Goal: Task Accomplishment & Management: Use online tool/utility

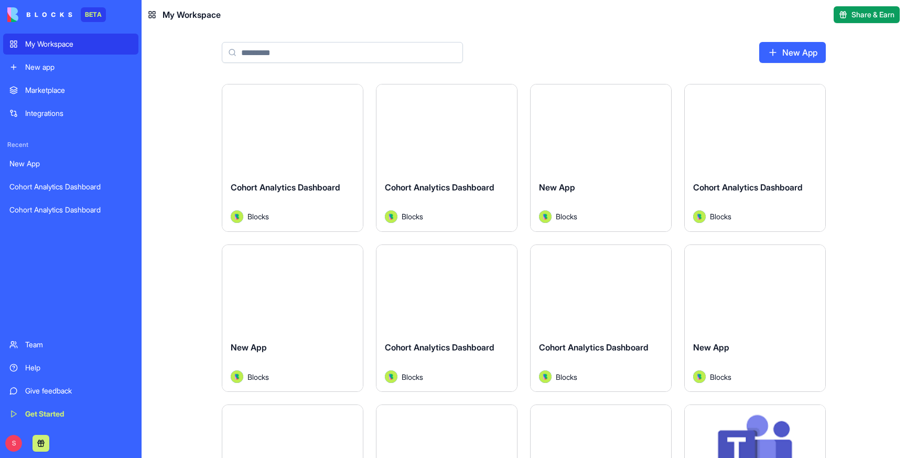
click at [81, 69] on div "New app" at bounding box center [78, 67] width 107 height 10
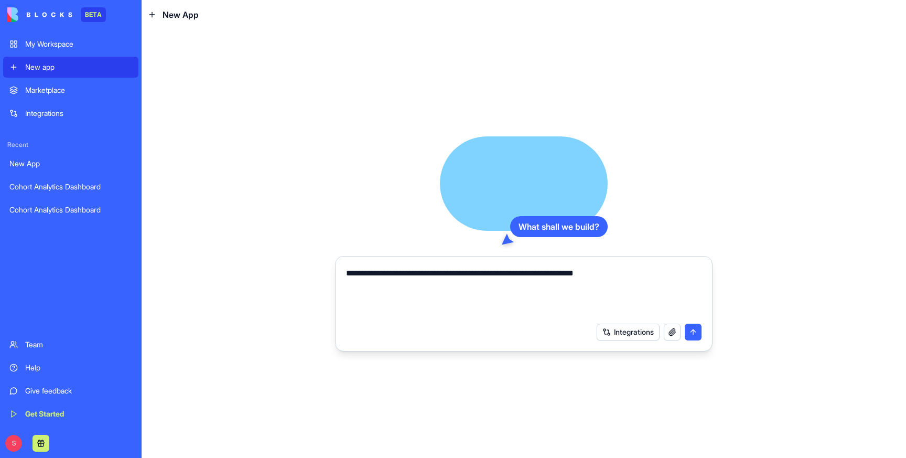
type textarea "**********"
click at [26, 39] on div "My Workspace" at bounding box center [78, 44] width 107 height 10
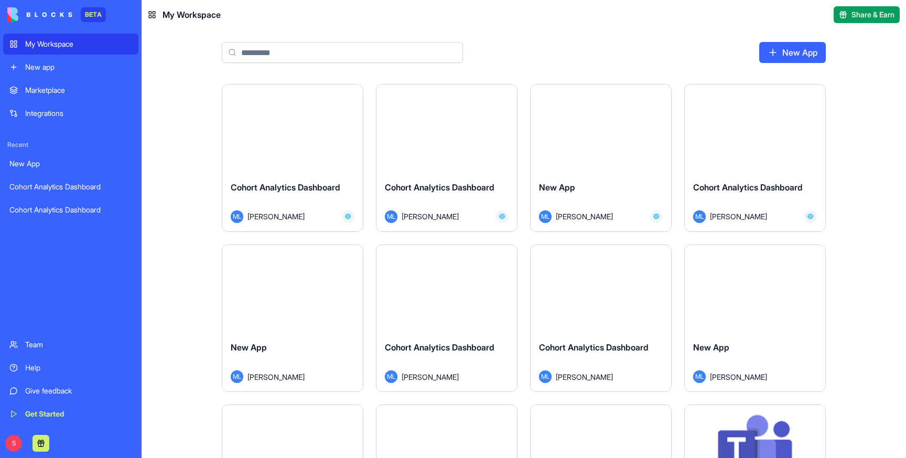
click at [307, 158] on div "Launch" at bounding box center [292, 128] width 140 height 88
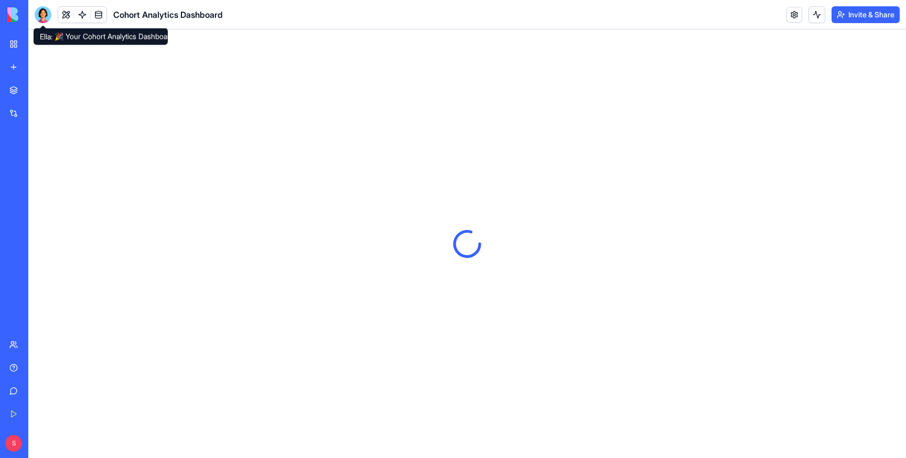
click at [44, 15] on div at bounding box center [43, 14] width 17 height 17
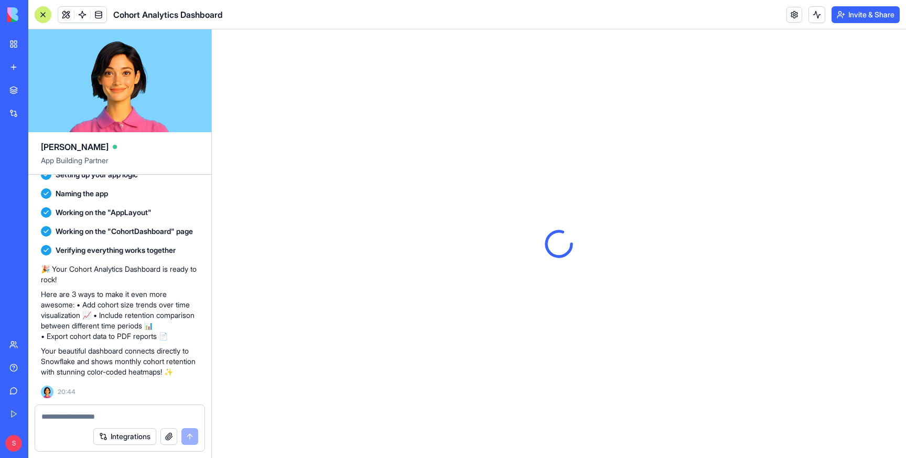
click at [79, 414] on textarea at bounding box center [119, 416] width 157 height 10
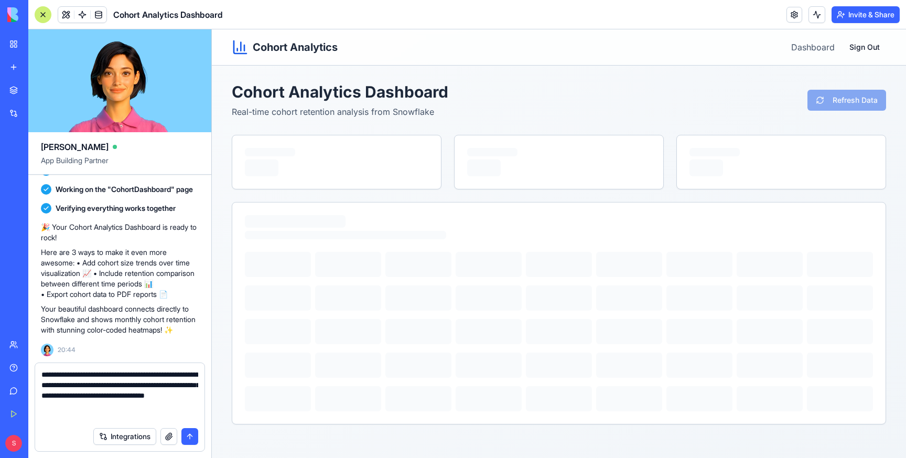
type textarea "**********"
click at [84, 393] on textarea "**********" at bounding box center [119, 395] width 157 height 52
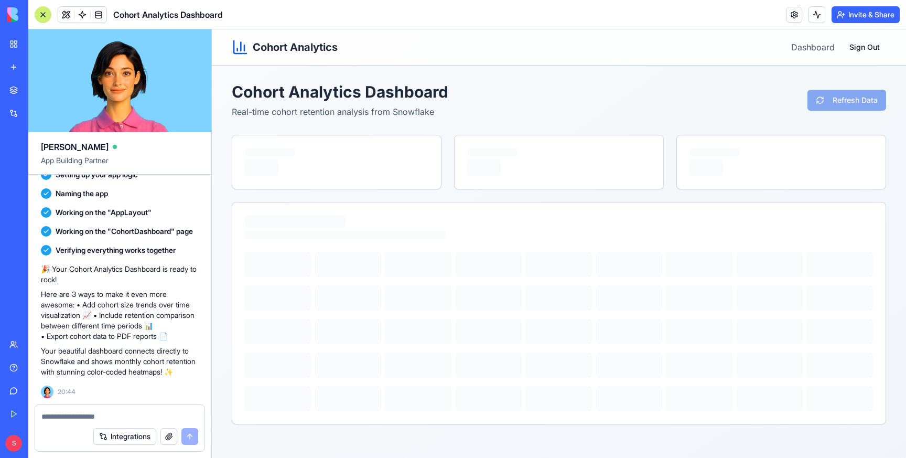
click at [9, 45] on link "My Workspace" at bounding box center [24, 44] width 42 height 21
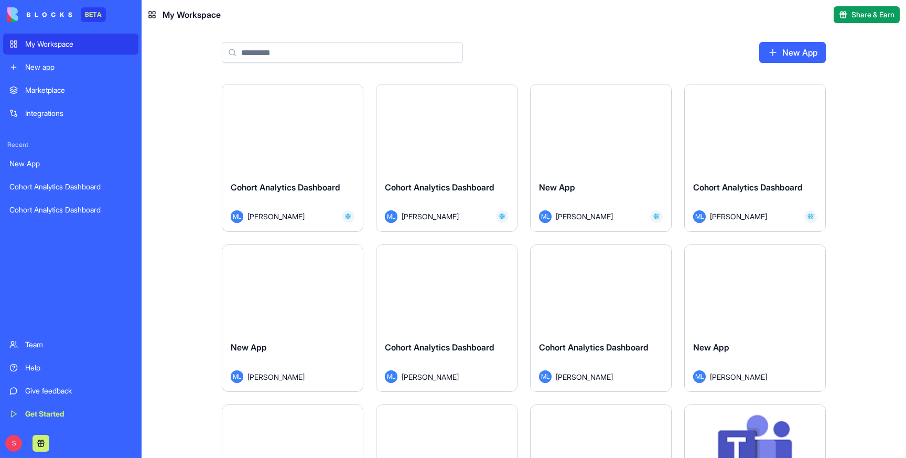
click at [446, 156] on div "Launch" at bounding box center [446, 128] width 140 height 88
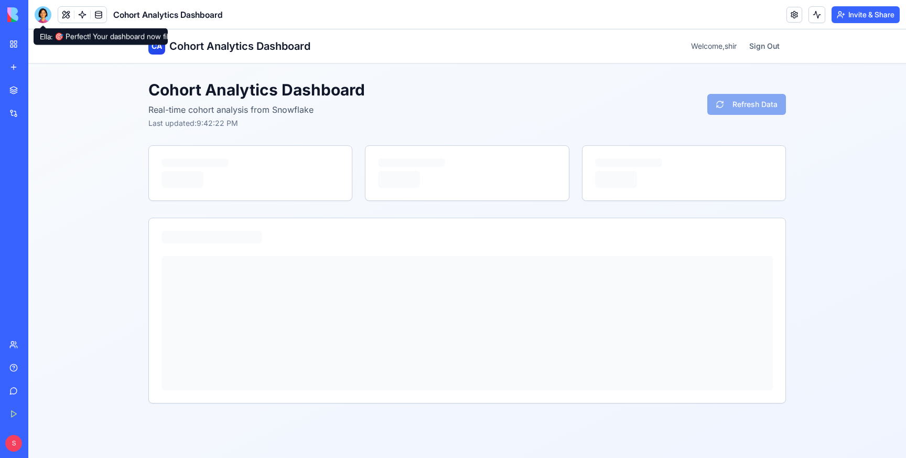
click at [48, 13] on div at bounding box center [43, 14] width 17 height 17
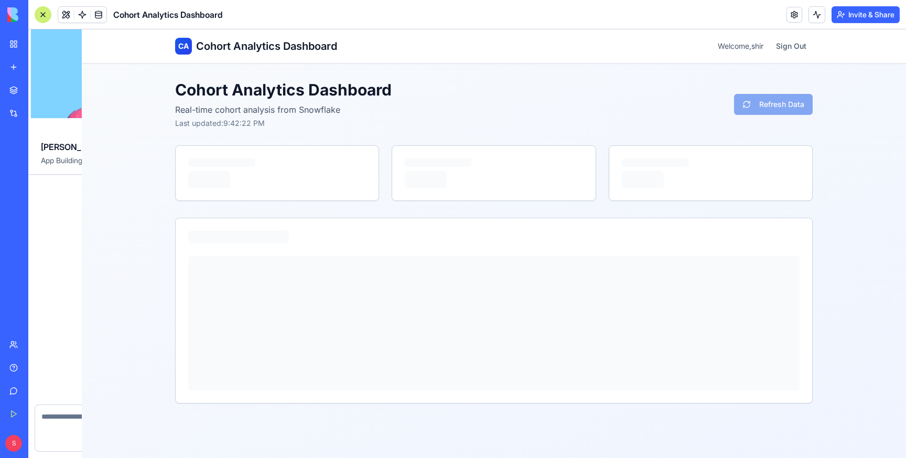
scroll to position [1132, 0]
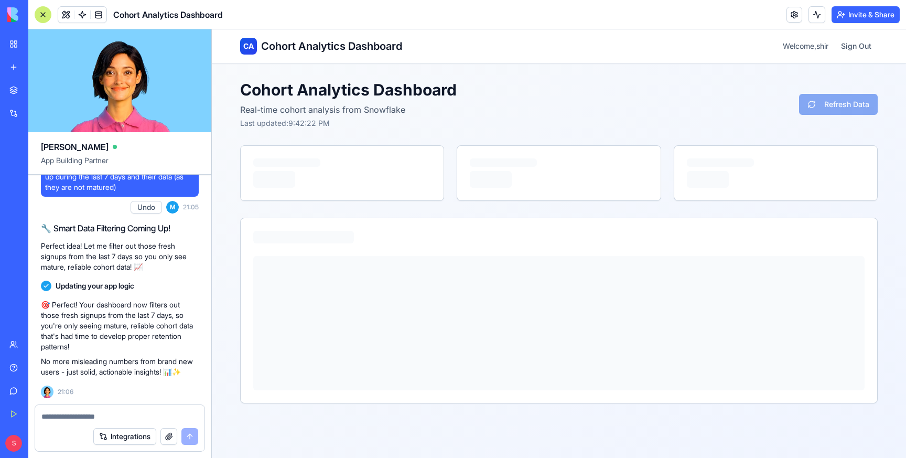
click at [84, 415] on textarea at bounding box center [119, 416] width 157 height 10
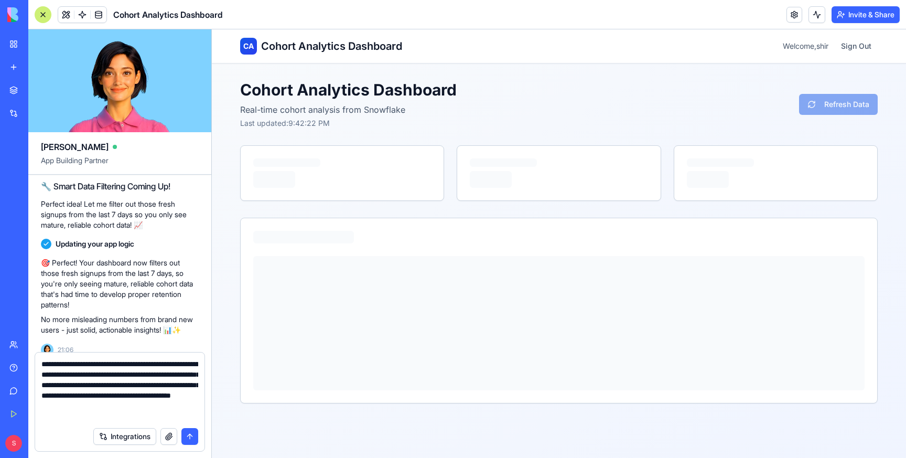
scroll to position [9, 0]
type textarea "**********"
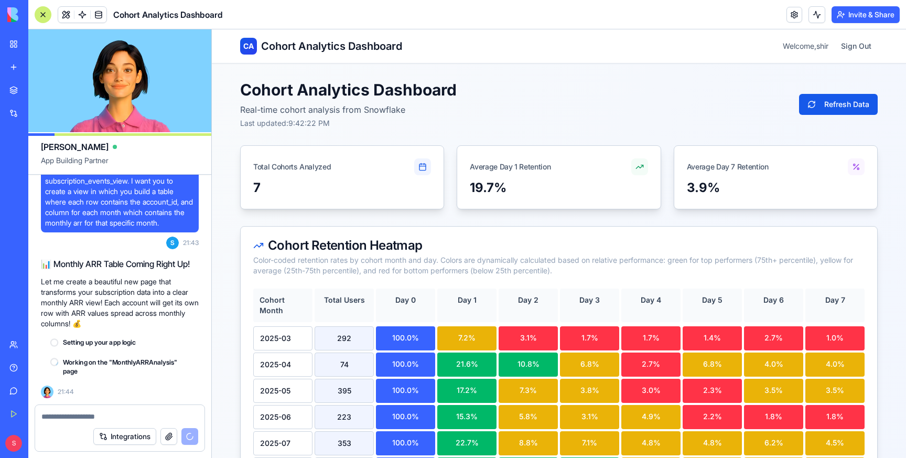
scroll to position [1394, 0]
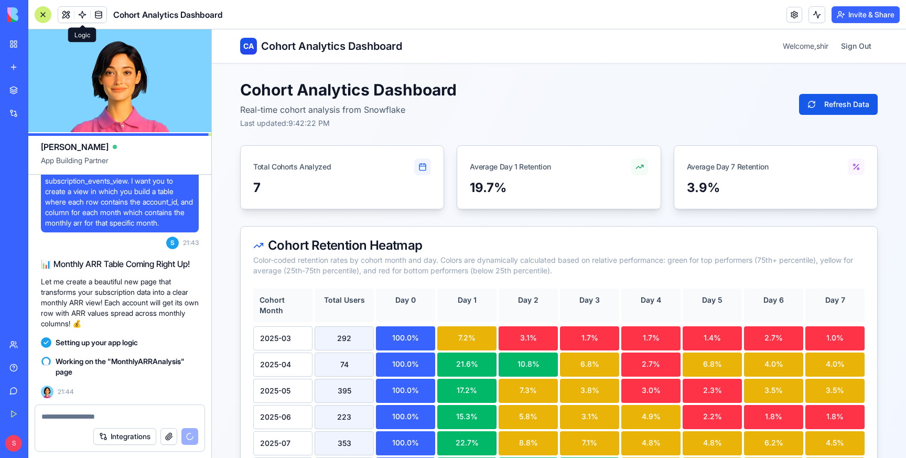
click at [80, 15] on span at bounding box center [82, 14] width 29 height 29
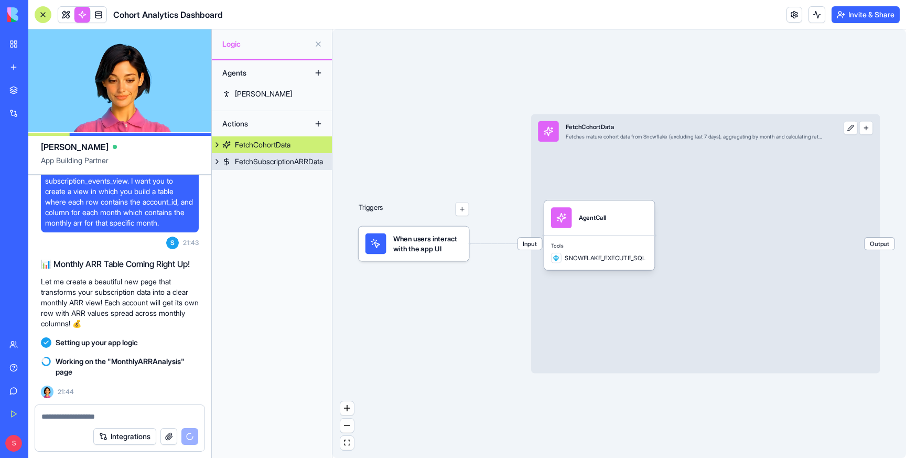
click at [271, 160] on div "FetchSubscriptionARRData" at bounding box center [279, 161] width 88 height 10
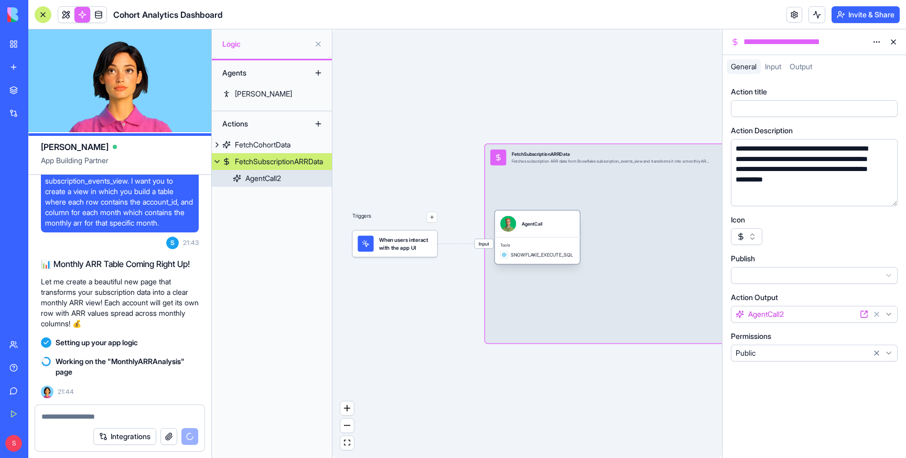
click at [571, 226] on div "AgentCall" at bounding box center [537, 223] width 74 height 16
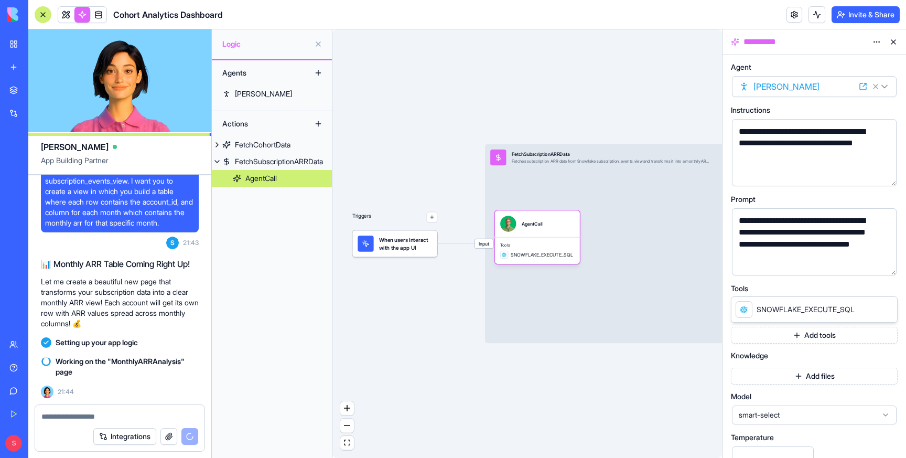
click at [888, 262] on button "button" at bounding box center [886, 264] width 17 height 17
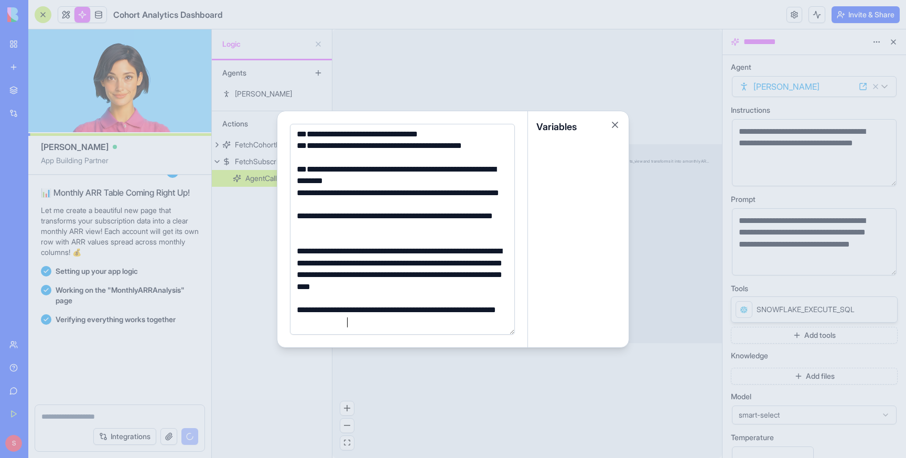
scroll to position [1530, 0]
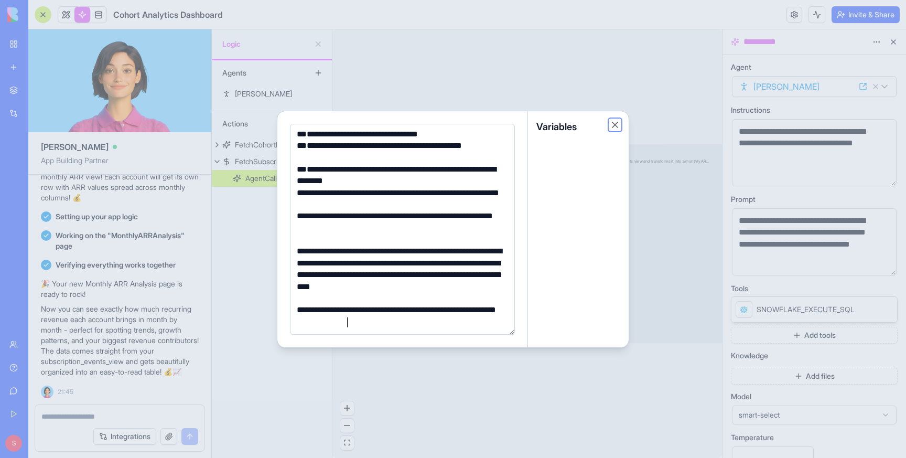
click at [616, 122] on button "Close" at bounding box center [615, 125] width 10 height 10
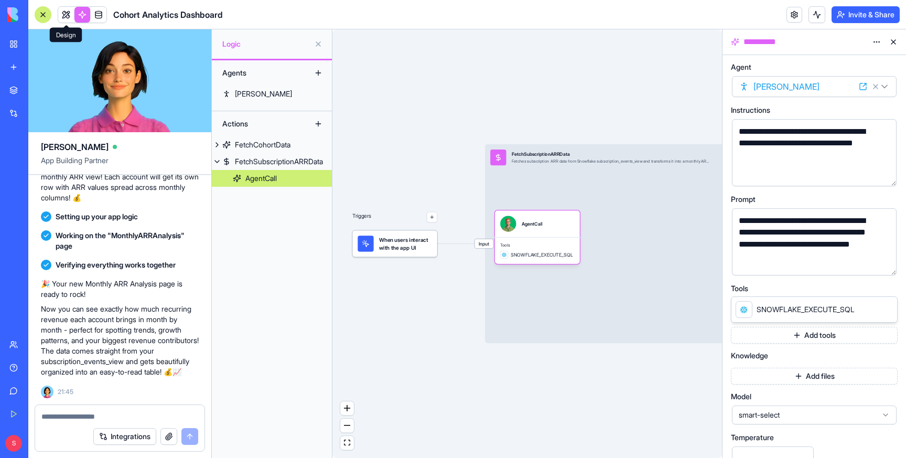
click at [65, 13] on span at bounding box center [65, 14] width 29 height 29
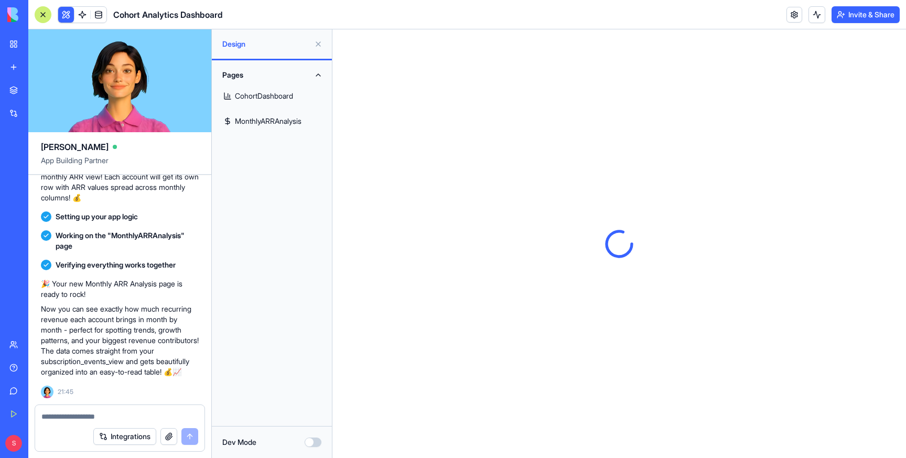
click at [274, 114] on link "MonthlyARRAnalysis" at bounding box center [271, 121] width 107 height 25
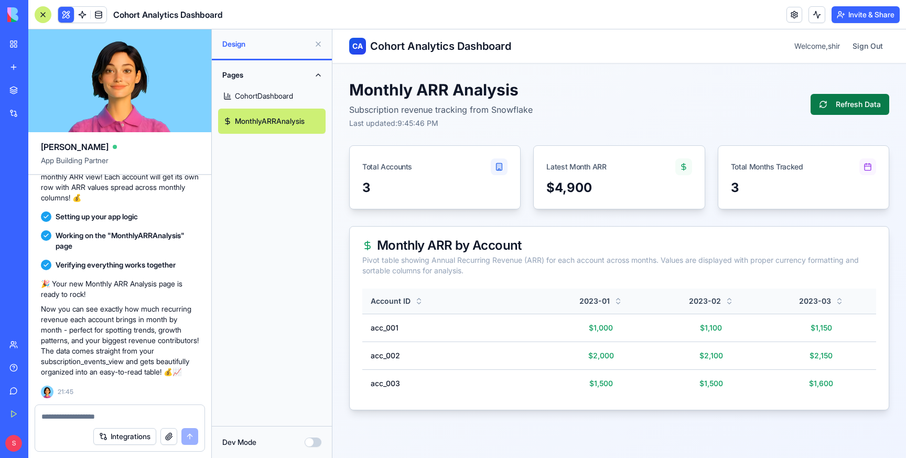
click at [856, 99] on button "Refresh Data" at bounding box center [849, 104] width 79 height 21
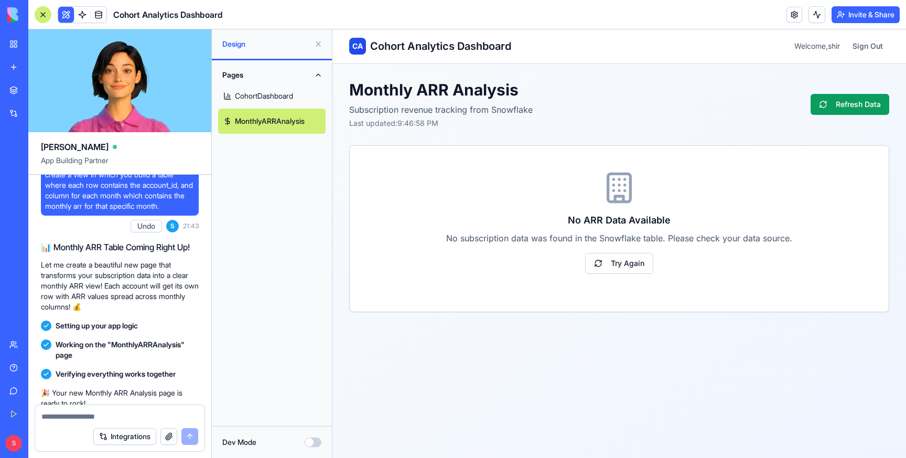
scroll to position [1346, 0]
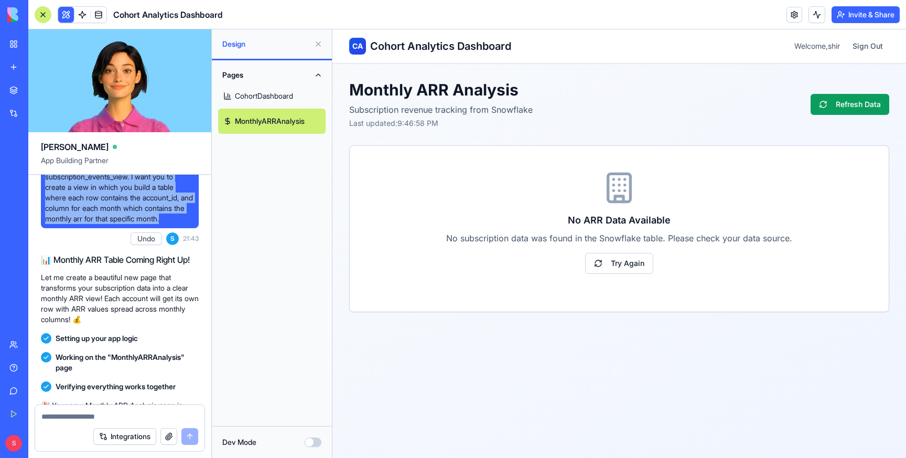
drag, startPoint x: 46, startPoint y: 194, endPoint x: 82, endPoint y: 272, distance: 85.6
click at [82, 224] on span "Create a new page in the app, that is based on my snowflake view subscription_e…" at bounding box center [119, 186] width 149 height 73
copy span "Create a new page in the app, that is based on my snowflake view subscription_e…"
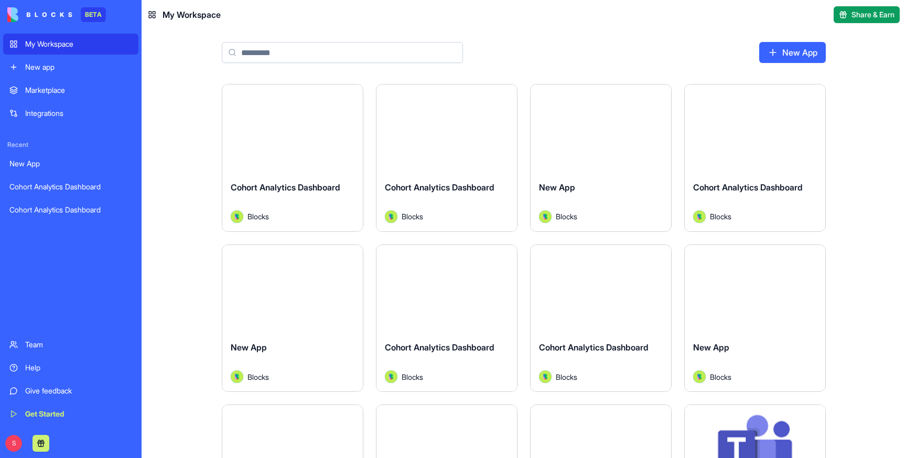
click at [78, 62] on div "New app" at bounding box center [78, 67] width 107 height 10
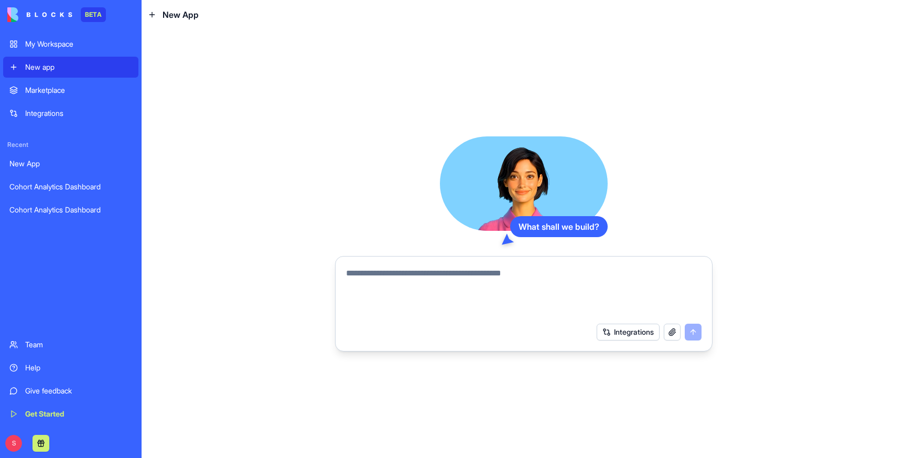
click at [392, 283] on textarea at bounding box center [523, 292] width 355 height 50
type textarea "**********"
paste textarea "**********"
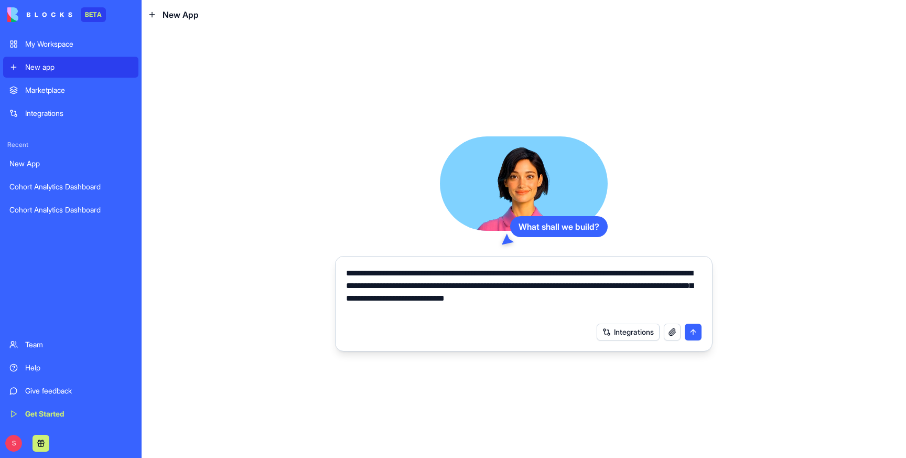
type textarea "**********"
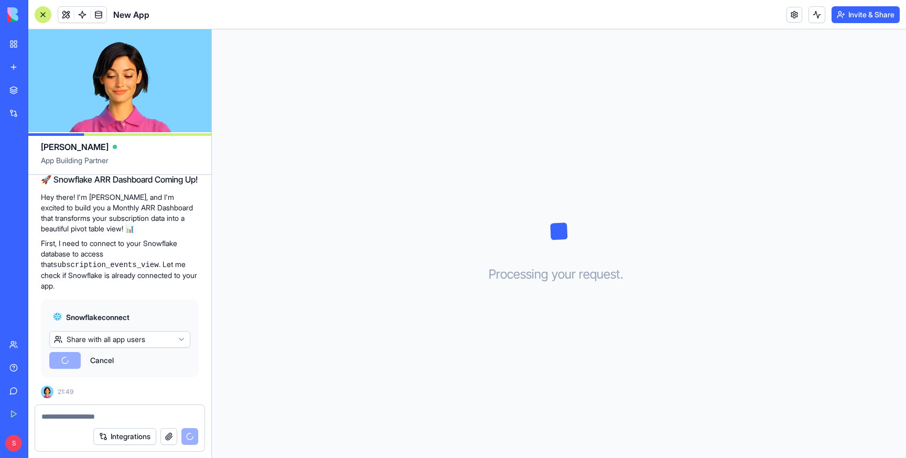
scroll to position [201, 0]
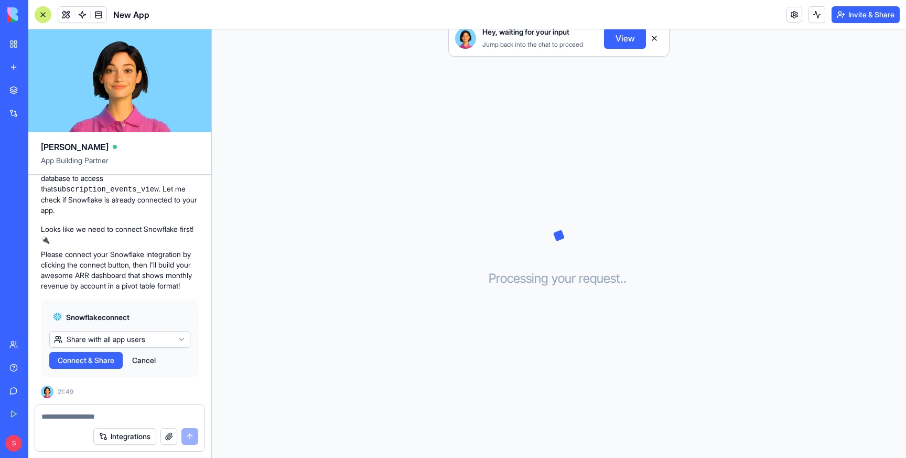
click at [96, 363] on span "Connect & Share" at bounding box center [86, 360] width 57 height 10
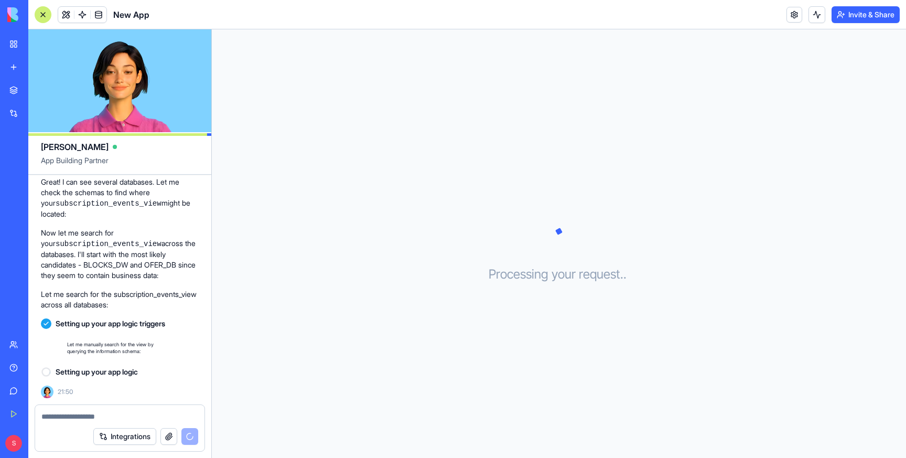
scroll to position [470, 0]
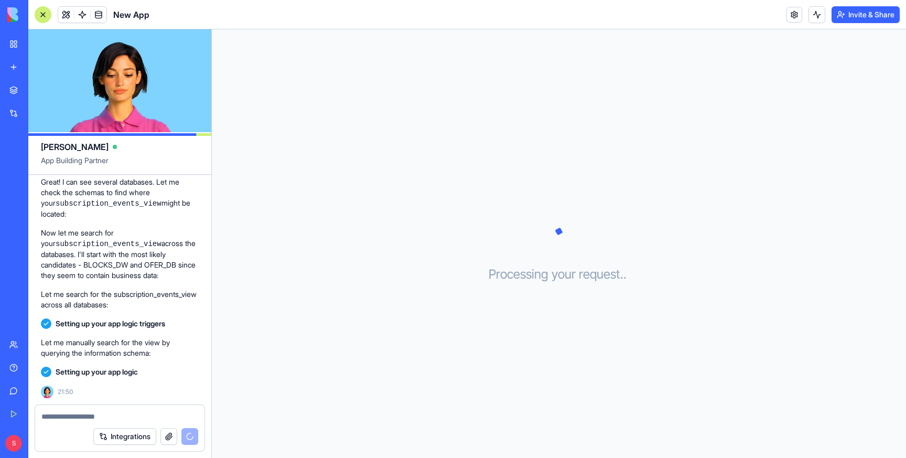
click at [81, 17] on span at bounding box center [82, 14] width 29 height 29
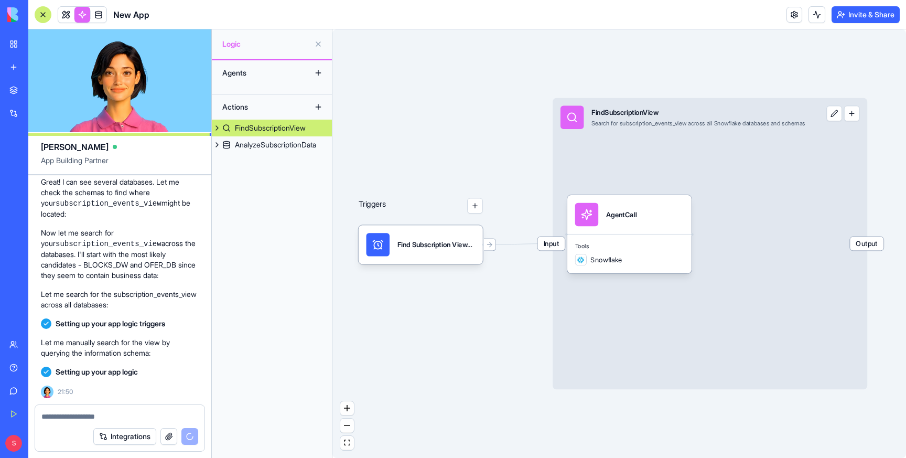
scroll to position [539, 0]
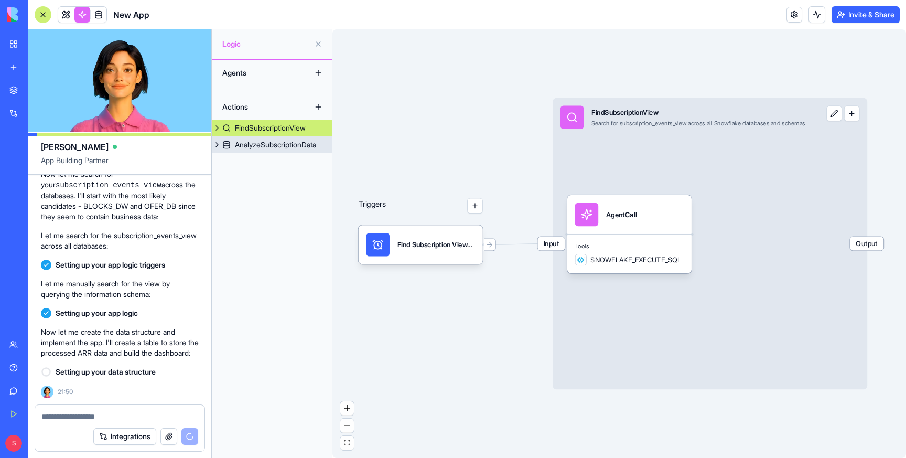
click at [285, 145] on div "AnalyzeSubscriptionData" at bounding box center [275, 144] width 81 height 10
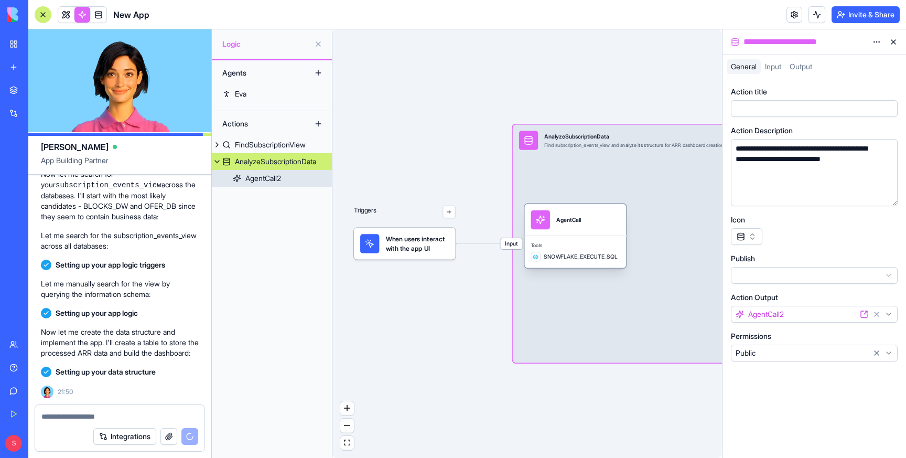
click at [599, 227] on div "AgentCall" at bounding box center [575, 219] width 89 height 19
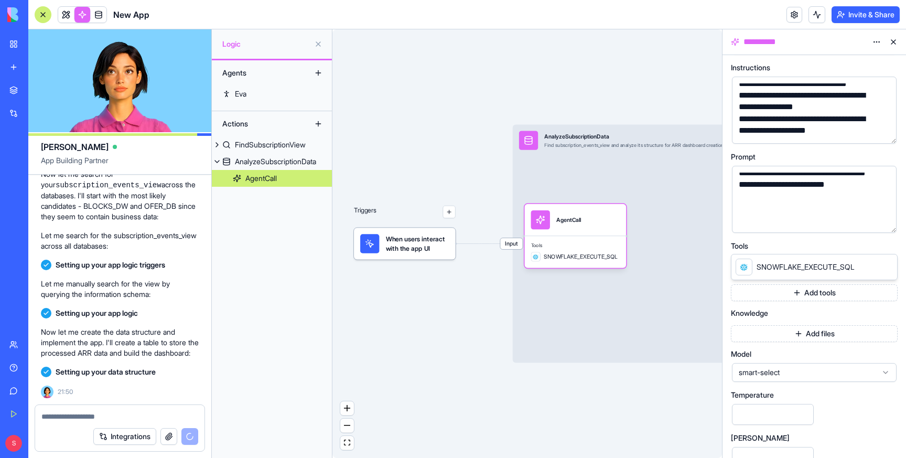
scroll to position [49, 0]
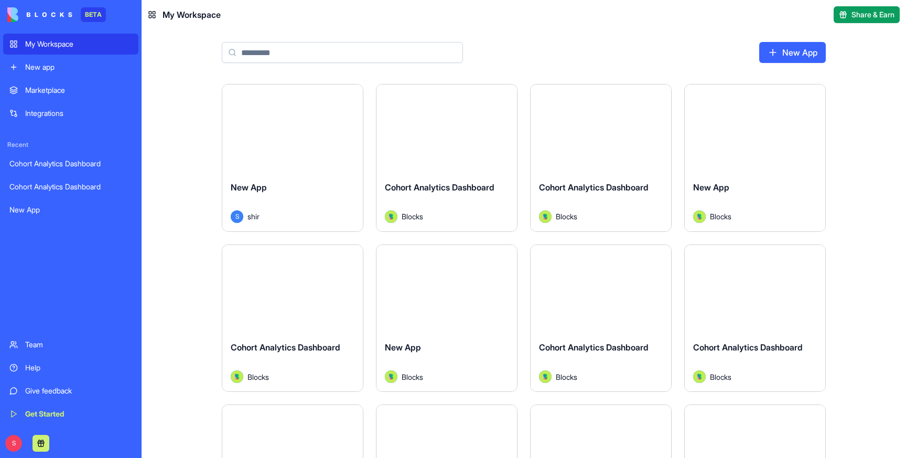
click at [65, 64] on div "New app" at bounding box center [78, 67] width 107 height 10
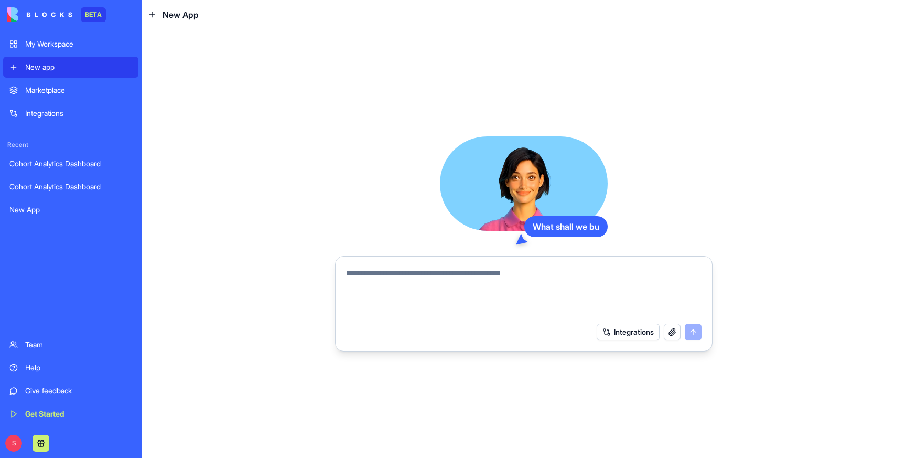
click at [374, 278] on textarea at bounding box center [523, 292] width 355 height 50
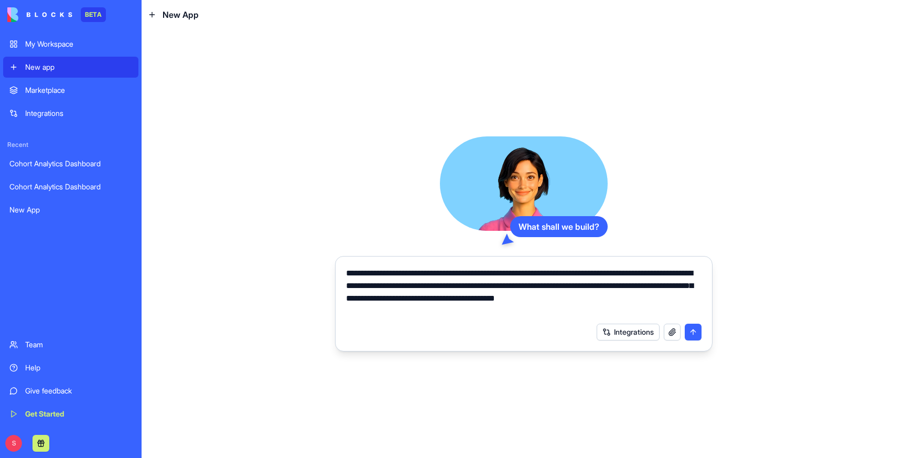
click at [446, 274] on textarea "**********" at bounding box center [523, 292] width 355 height 50
type textarea "**********"
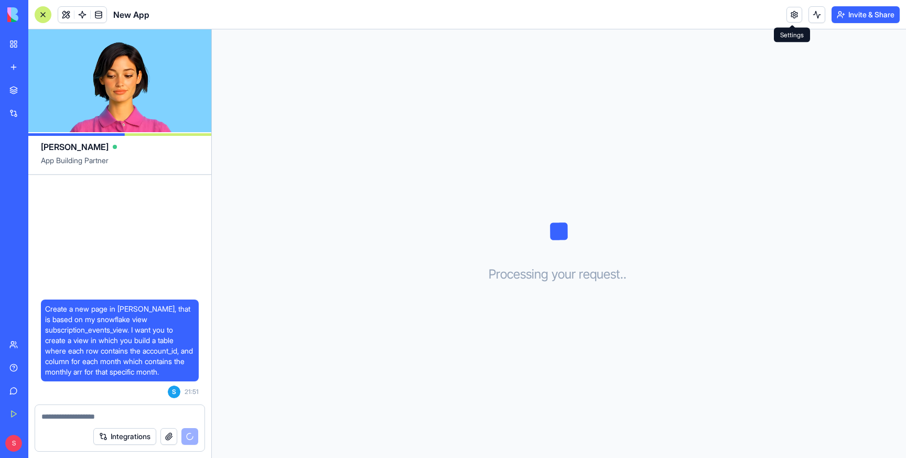
click at [786, 12] on link at bounding box center [794, 15] width 16 height 16
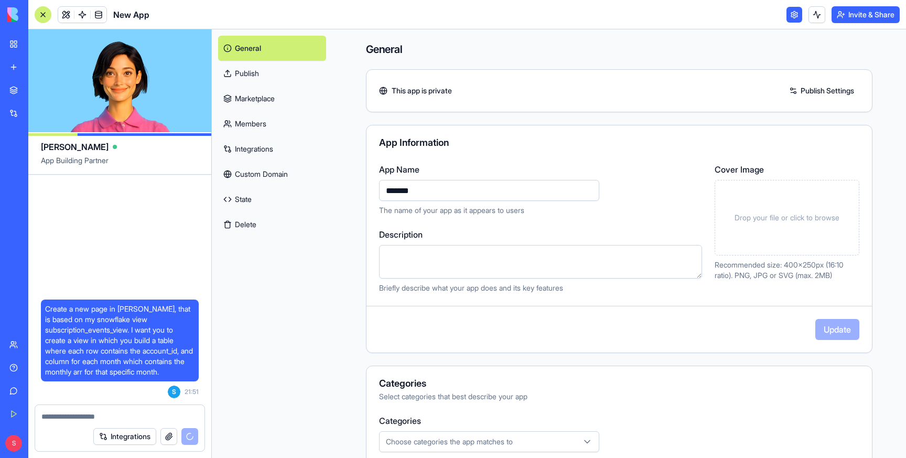
click at [236, 224] on button "Delete" at bounding box center [272, 224] width 108 height 25
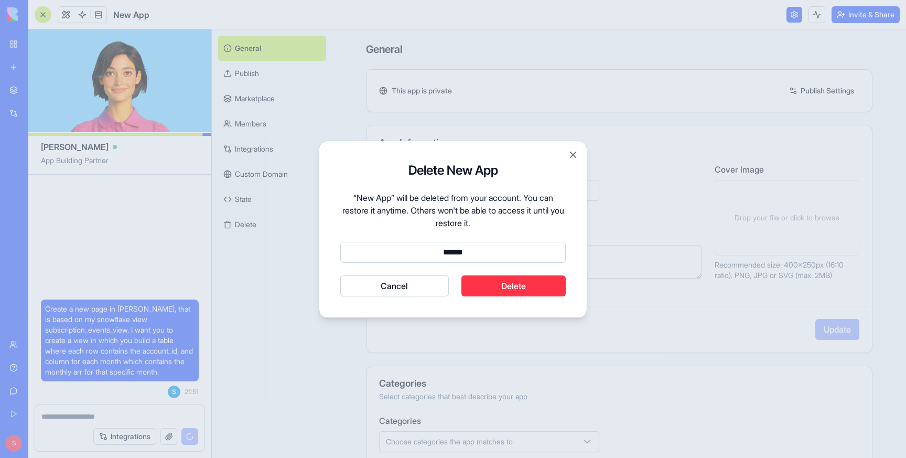
type input "******"
click at [524, 280] on button "Delete" at bounding box center [513, 285] width 105 height 21
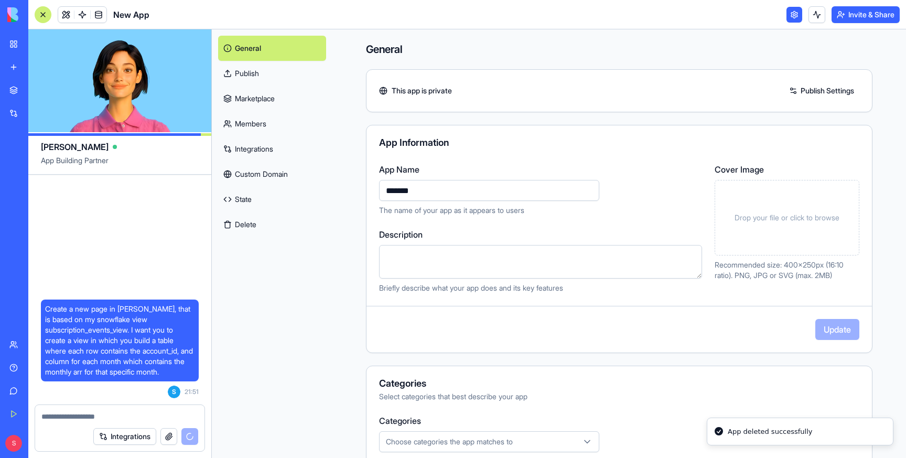
click at [6, 66] on link "New app" at bounding box center [24, 67] width 42 height 21
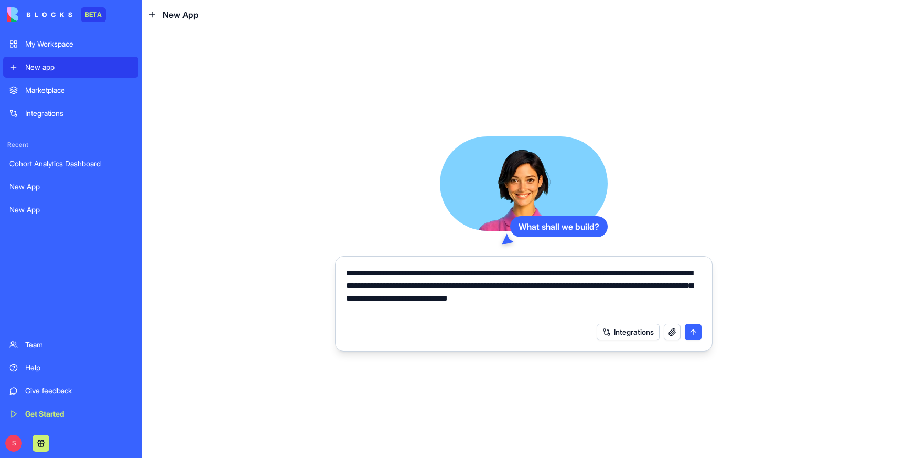
click at [649, 270] on textarea "**********" at bounding box center [523, 292] width 355 height 50
type textarea "**********"
click at [690, 338] on button "submit" at bounding box center [693, 331] width 17 height 17
click at [698, 329] on button "submit" at bounding box center [693, 331] width 17 height 17
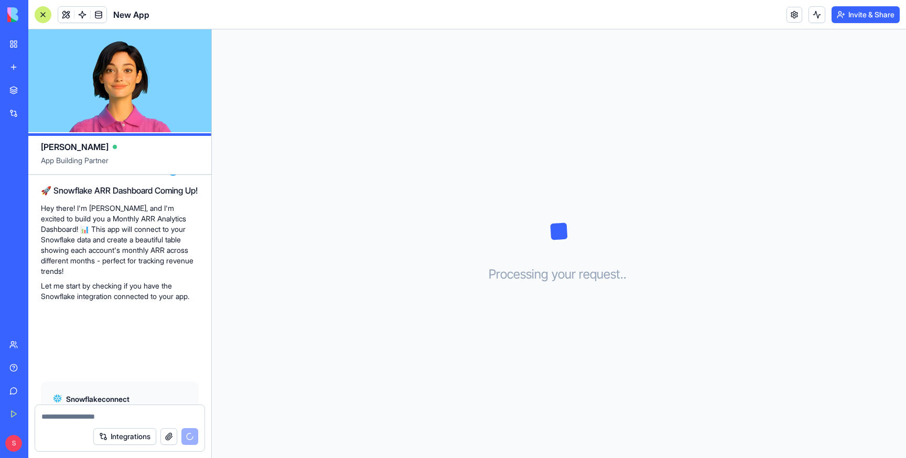
scroll to position [186, 0]
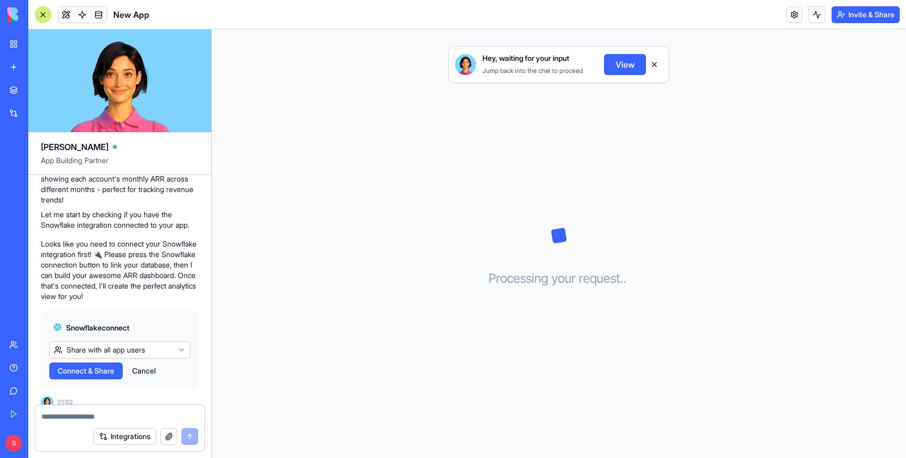
click at [91, 365] on span "Connect & Share" at bounding box center [86, 370] width 57 height 10
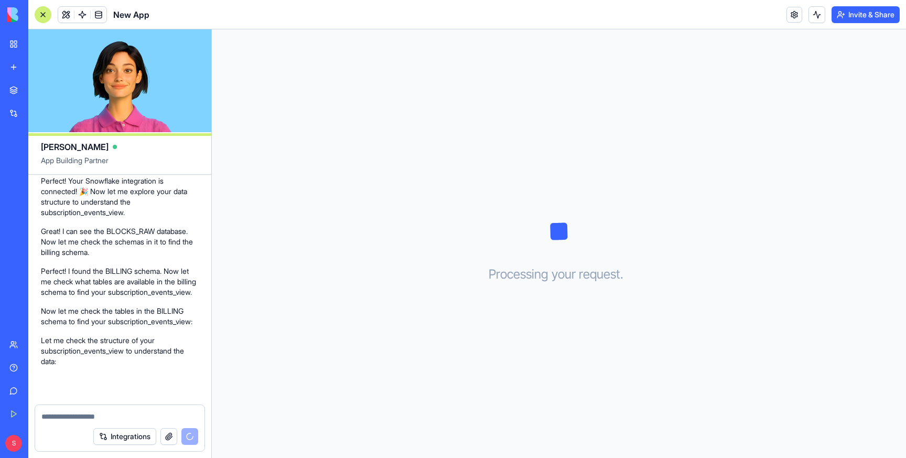
scroll to position [446, 0]
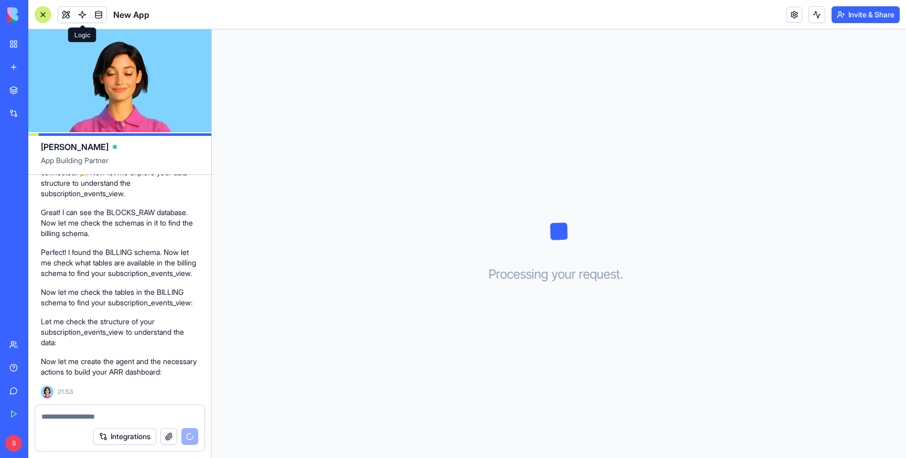
click at [79, 12] on span at bounding box center [82, 14] width 29 height 29
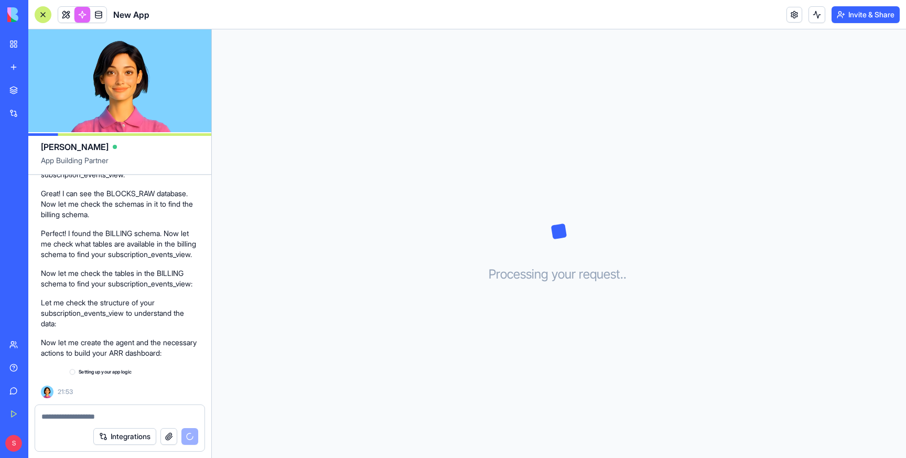
scroll to position [464, 0]
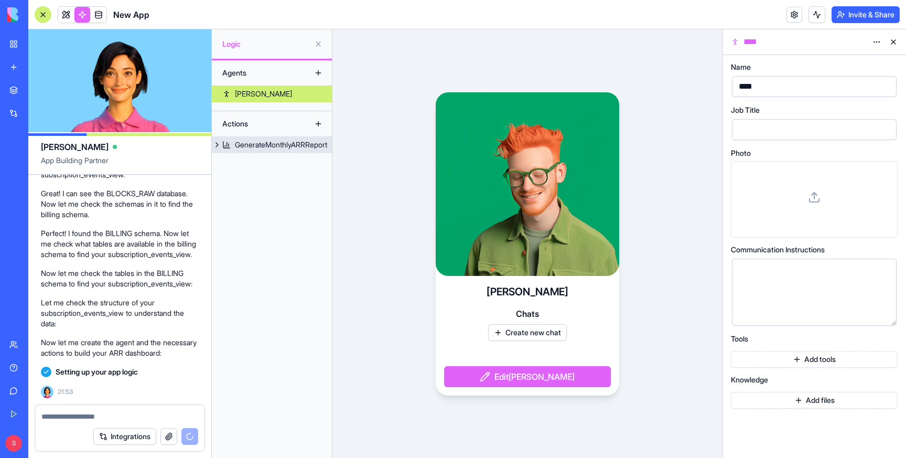
click at [269, 141] on div "GenerateMonthlyARRReport" at bounding box center [281, 144] width 92 height 10
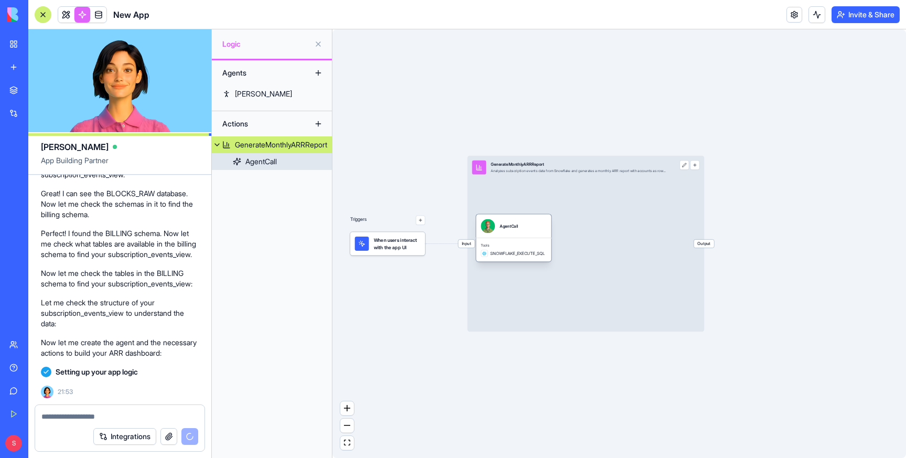
click at [521, 233] on div "AgentCall" at bounding box center [513, 226] width 75 height 24
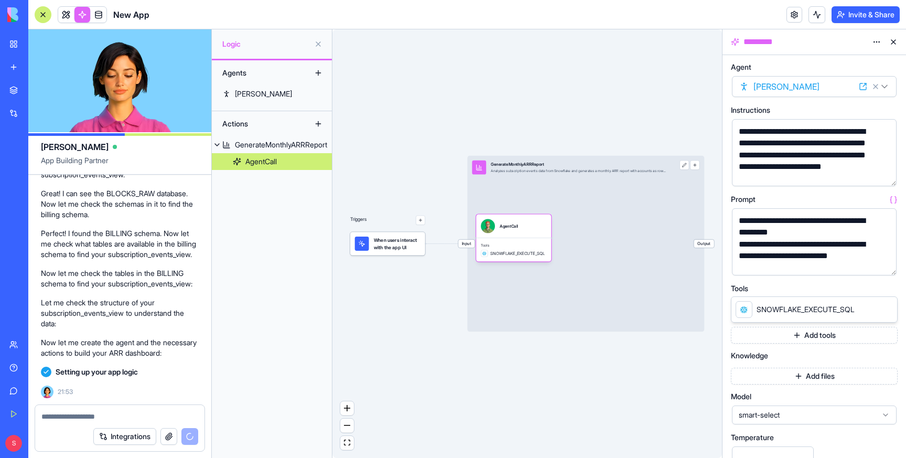
click at [885, 263] on button "button" at bounding box center [886, 264] width 17 height 17
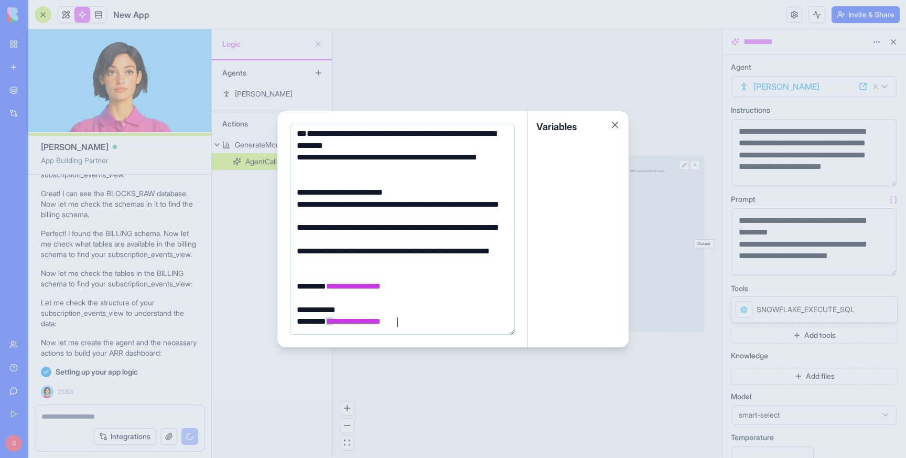
scroll to position [108, 0]
click at [616, 123] on button "Close" at bounding box center [615, 125] width 10 height 10
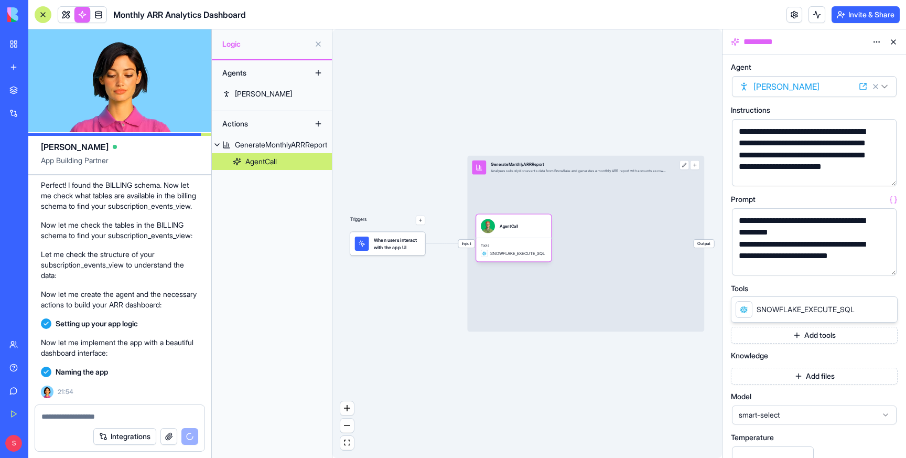
scroll to position [550, 0]
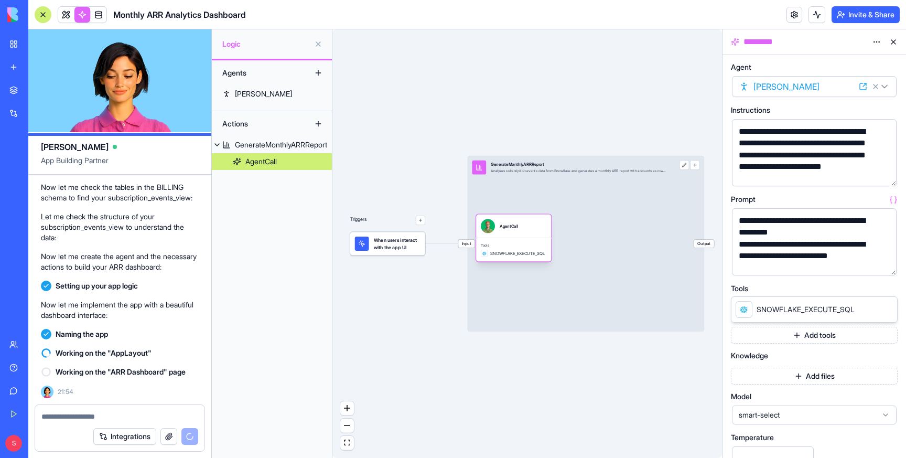
click at [523, 230] on div "AgentCall" at bounding box center [514, 226] width 66 height 14
click at [810, 335] on button "Add tools" at bounding box center [814, 335] width 167 height 17
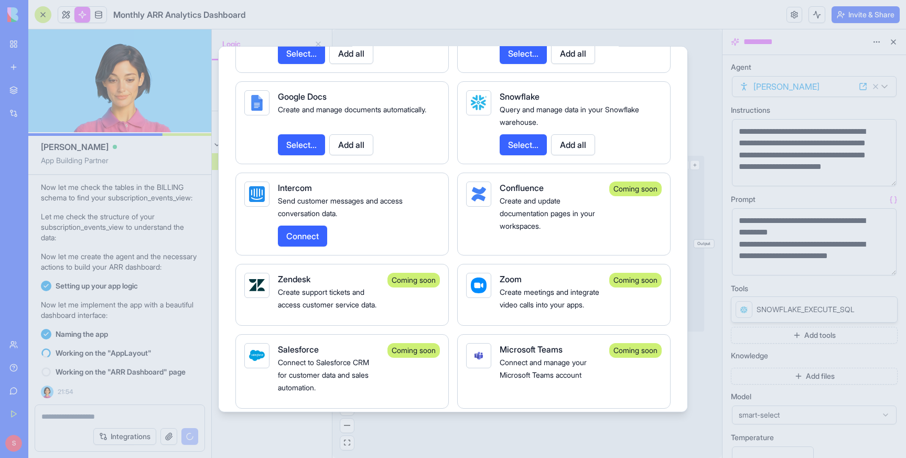
scroll to position [1629, 0]
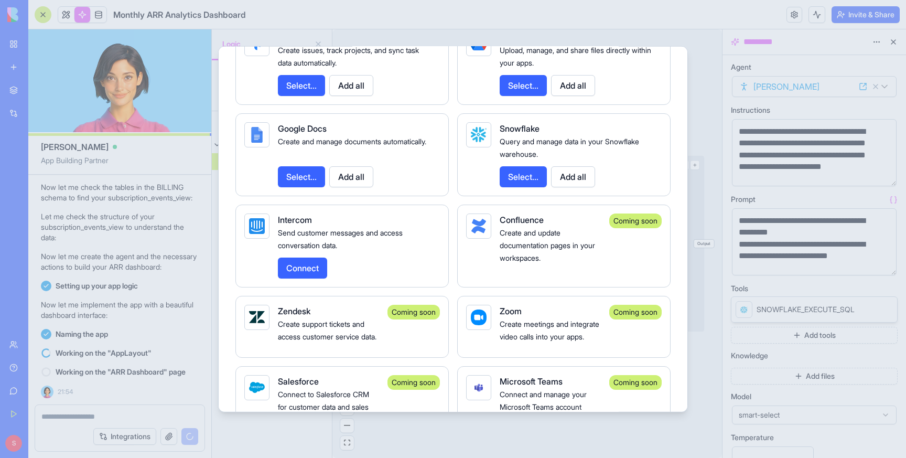
click at [519, 187] on button "Select..." at bounding box center [523, 176] width 47 height 21
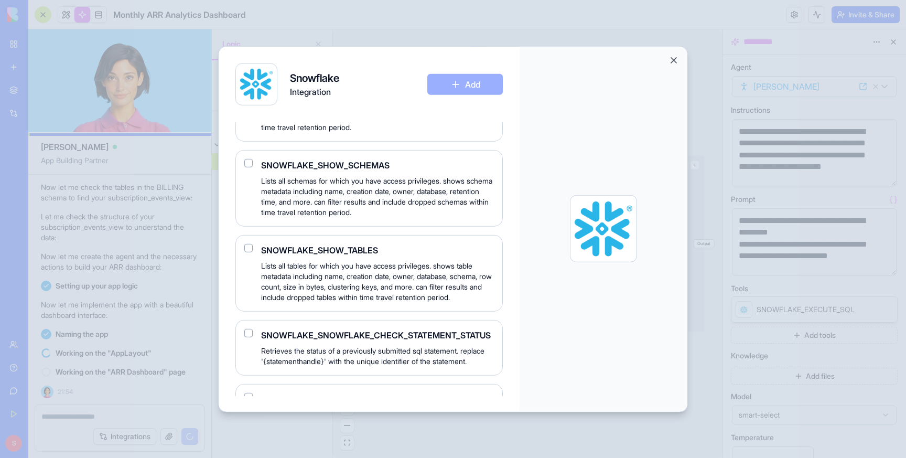
scroll to position [775, 0]
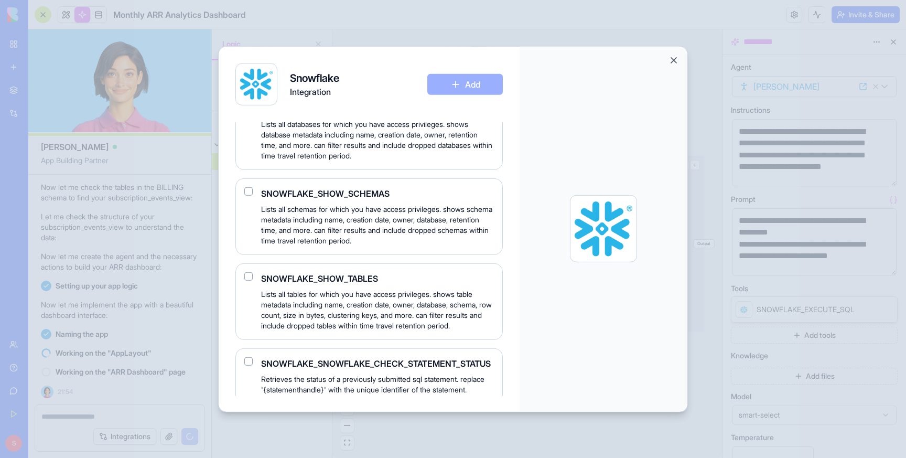
click at [245, 280] on button "button" at bounding box center [248, 276] width 8 height 8
click at [461, 82] on button "Add" at bounding box center [464, 83] width 75 height 21
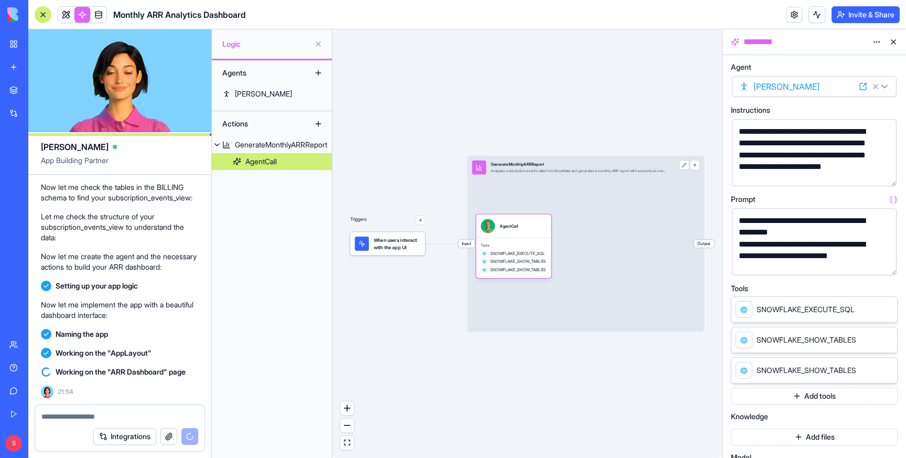
click at [886, 369] on icon at bounding box center [886, 369] width 4 height 4
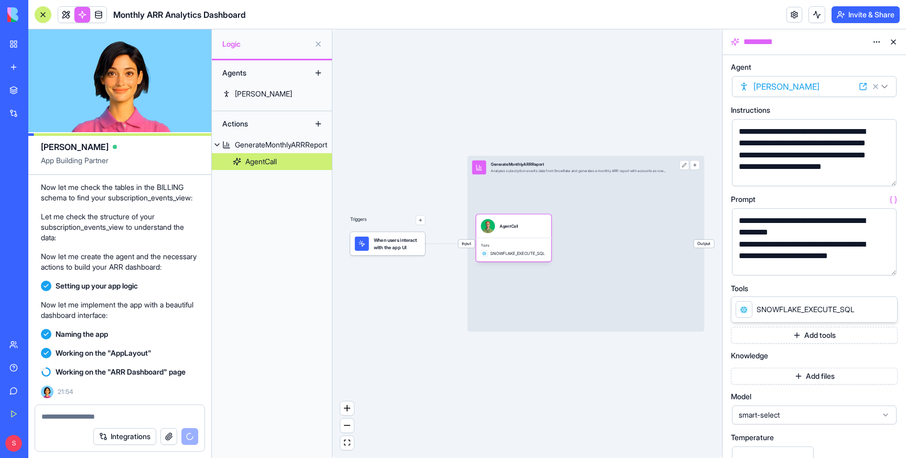
click at [826, 333] on button "Add tools" at bounding box center [814, 335] width 167 height 17
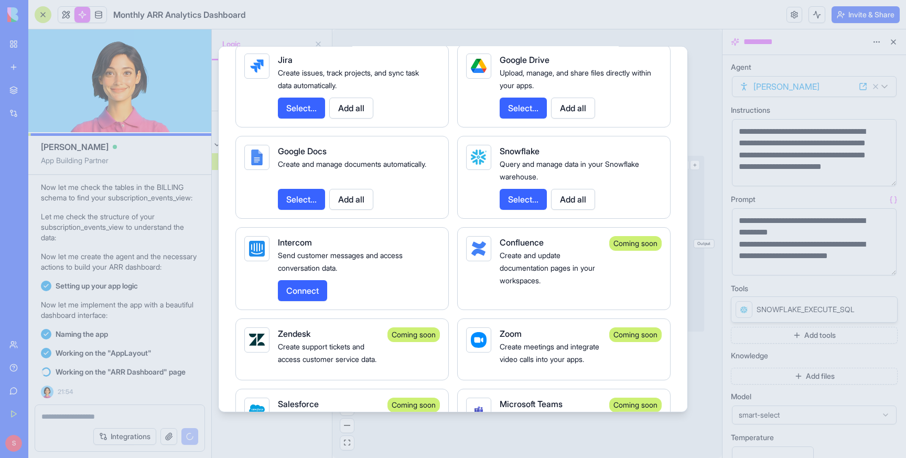
scroll to position [1603, 0]
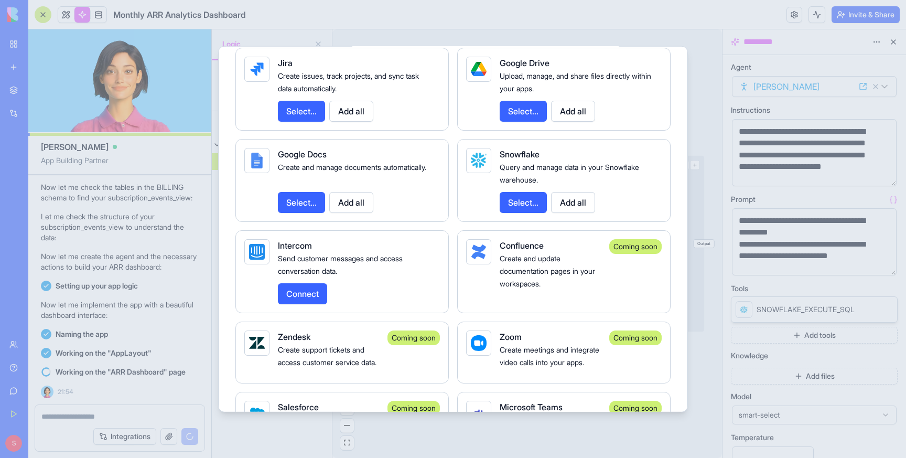
click at [527, 212] on button "Select..." at bounding box center [523, 201] width 47 height 21
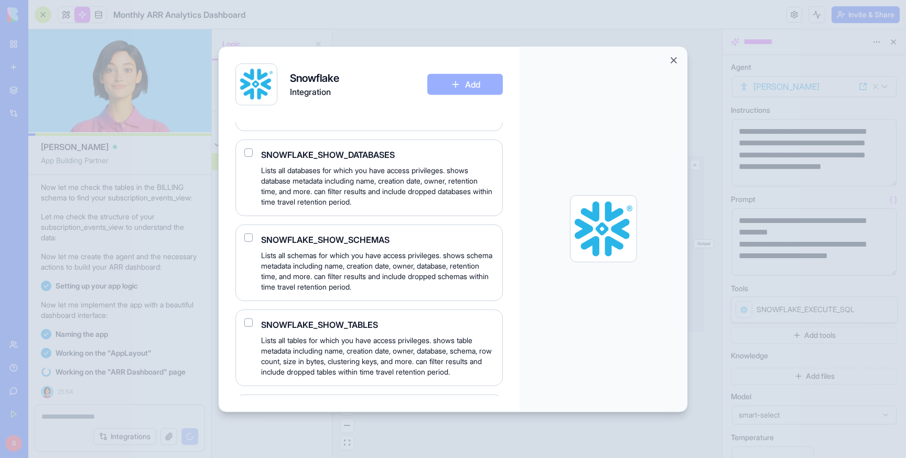
scroll to position [738, 0]
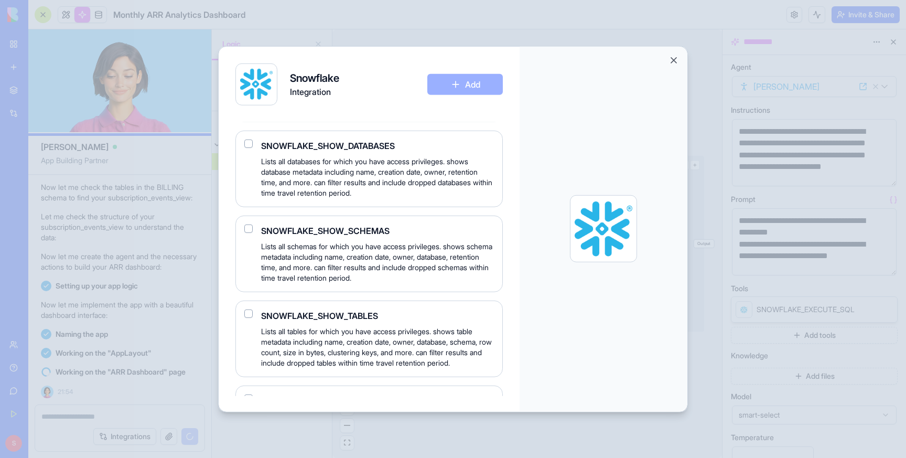
click at [250, 317] on button "button" at bounding box center [248, 313] width 8 height 8
click at [491, 83] on button "Add" at bounding box center [464, 83] width 75 height 21
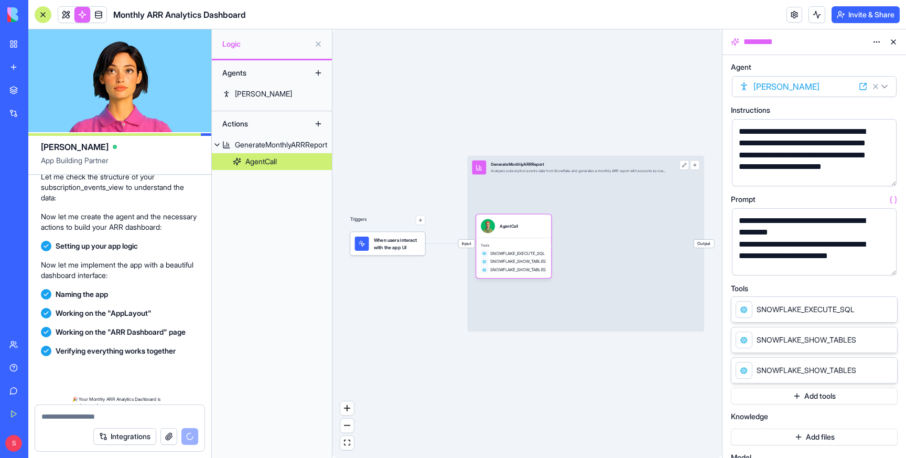
scroll to position [748, 0]
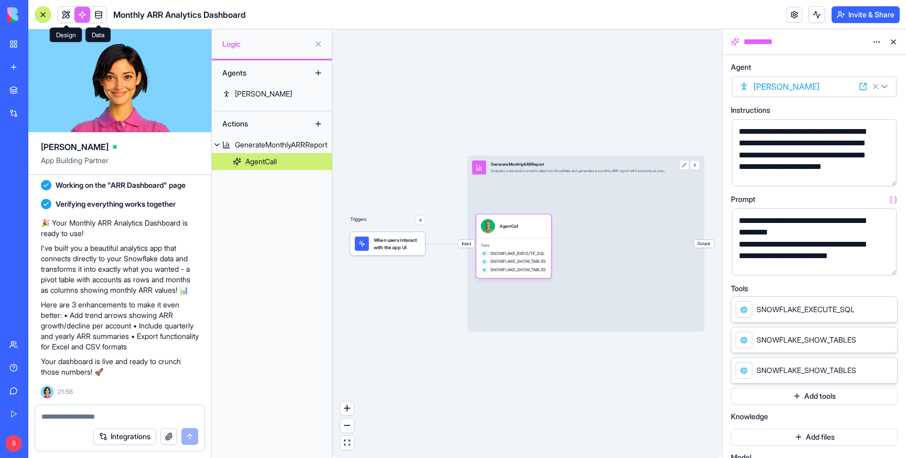
click at [67, 13] on span at bounding box center [65, 14] width 29 height 29
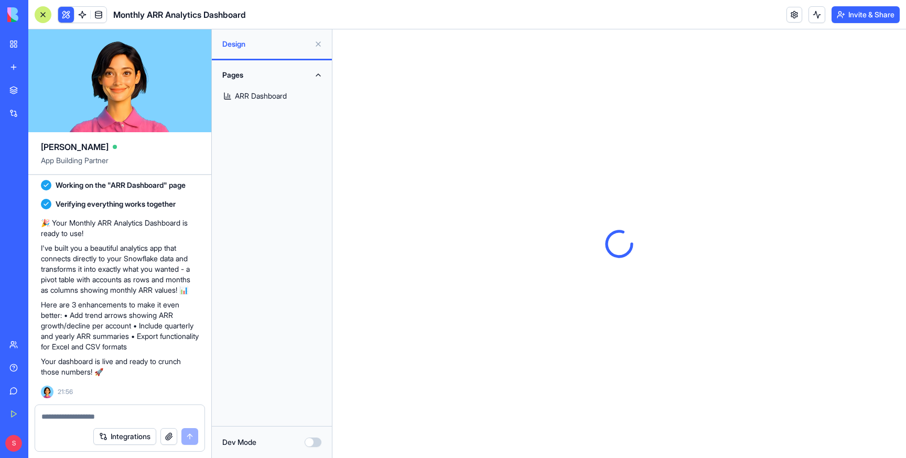
click at [278, 95] on link "ARR Dashboard" at bounding box center [271, 95] width 107 height 25
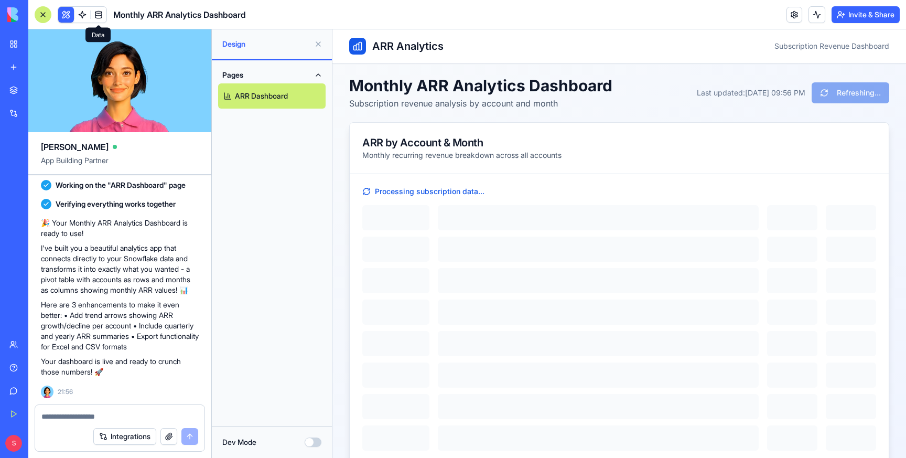
click at [83, 13] on link at bounding box center [82, 15] width 16 height 16
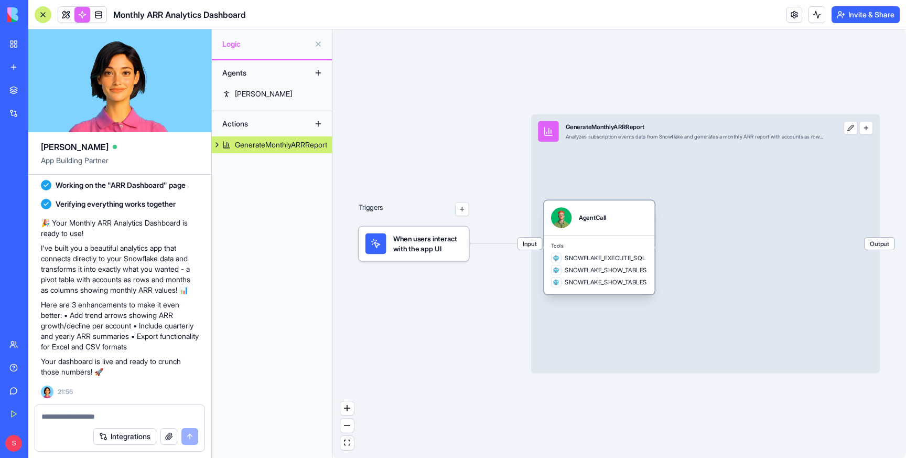
click at [624, 205] on div "AgentCall" at bounding box center [599, 217] width 111 height 35
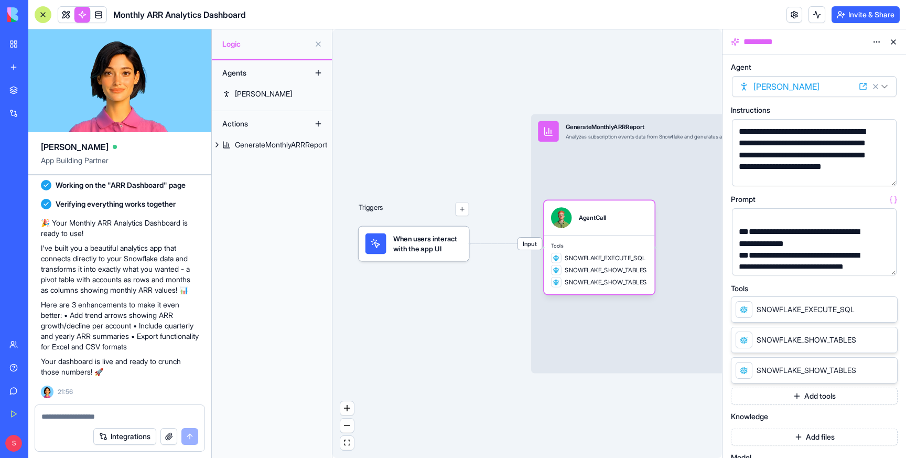
scroll to position [128, 0]
click at [883, 263] on button "button" at bounding box center [886, 264] width 17 height 17
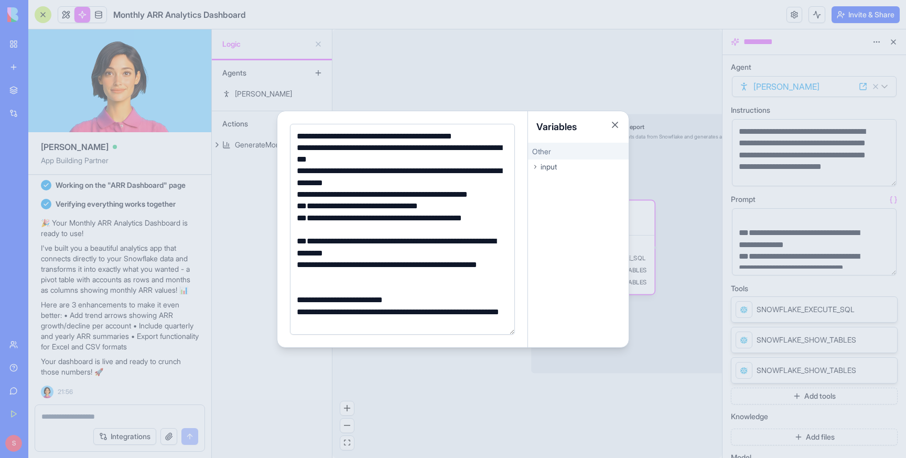
click at [507, 194] on div "**********" at bounding box center [401, 195] width 214 height 12
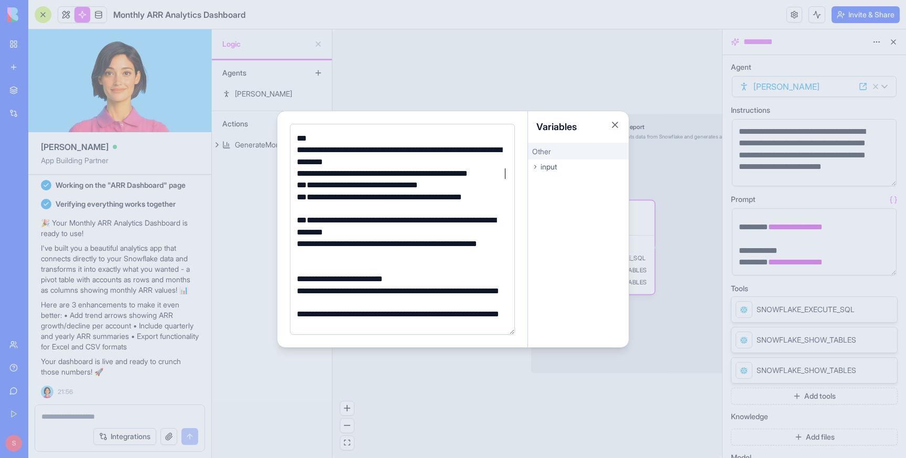
scroll to position [22, 0]
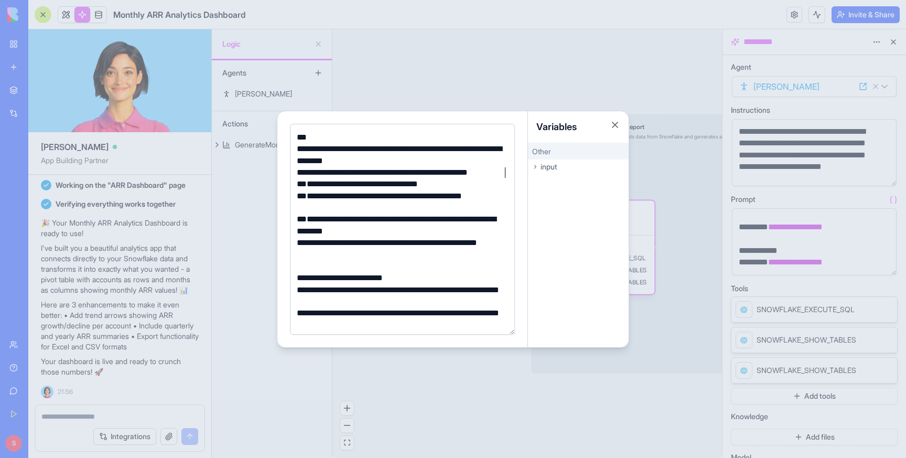
click at [387, 233] on div "**********" at bounding box center [401, 225] width 214 height 24
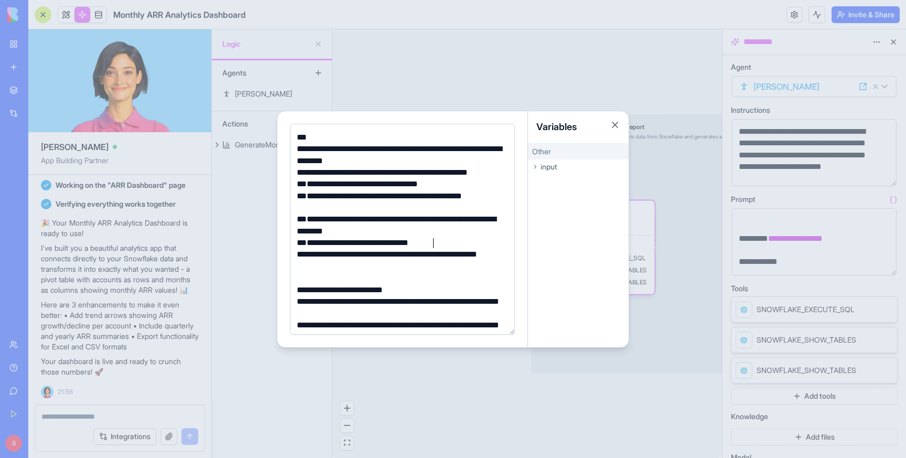
scroll to position [358, 0]
click at [615, 123] on button "Close" at bounding box center [615, 125] width 10 height 10
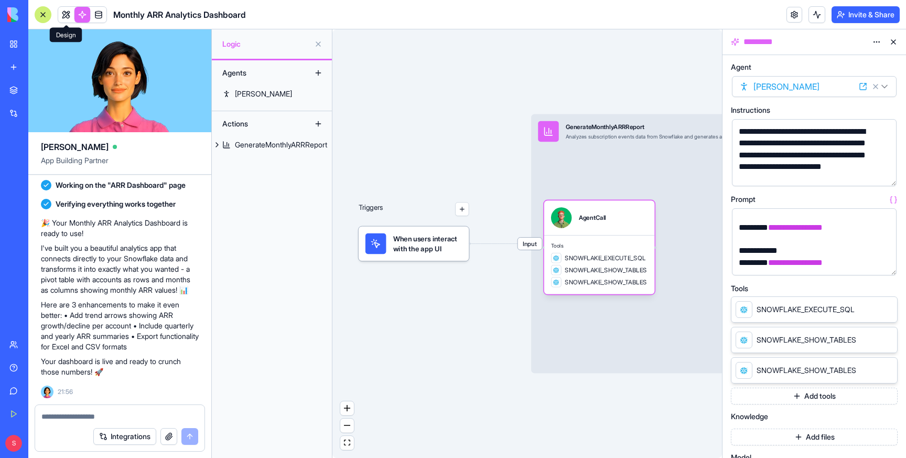
click at [68, 9] on link at bounding box center [66, 15] width 16 height 16
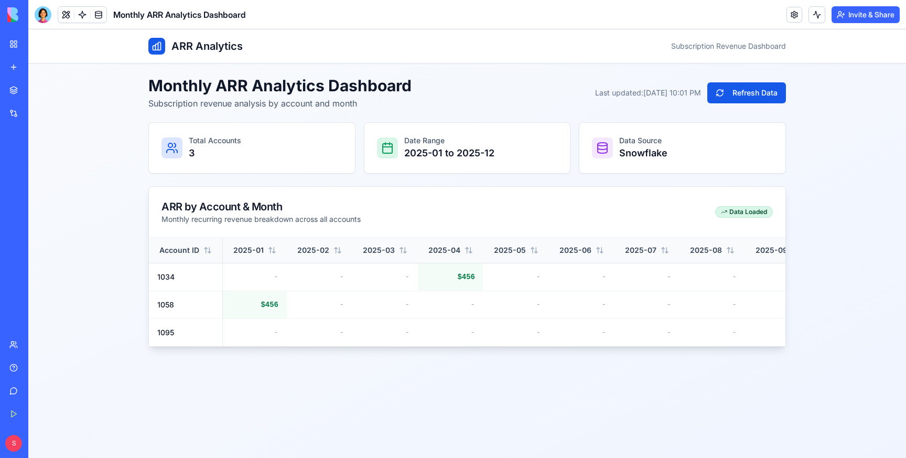
click at [309, 383] on div "ARR Analytics Subscription Revenue Dashboard Monthly ARR Analytics Dashboard Su…" at bounding box center [467, 243] width 878 height 428
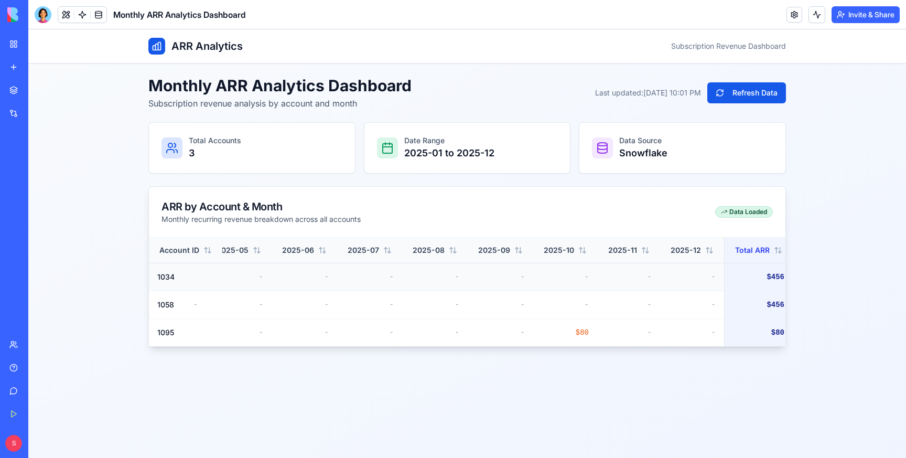
scroll to position [0, 277]
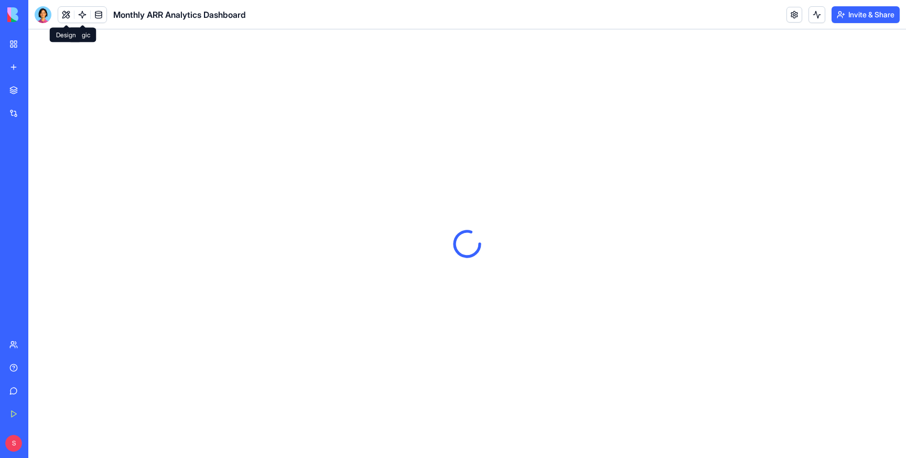
click at [66, 12] on button at bounding box center [66, 15] width 16 height 16
